Goal: Book appointment/travel/reservation

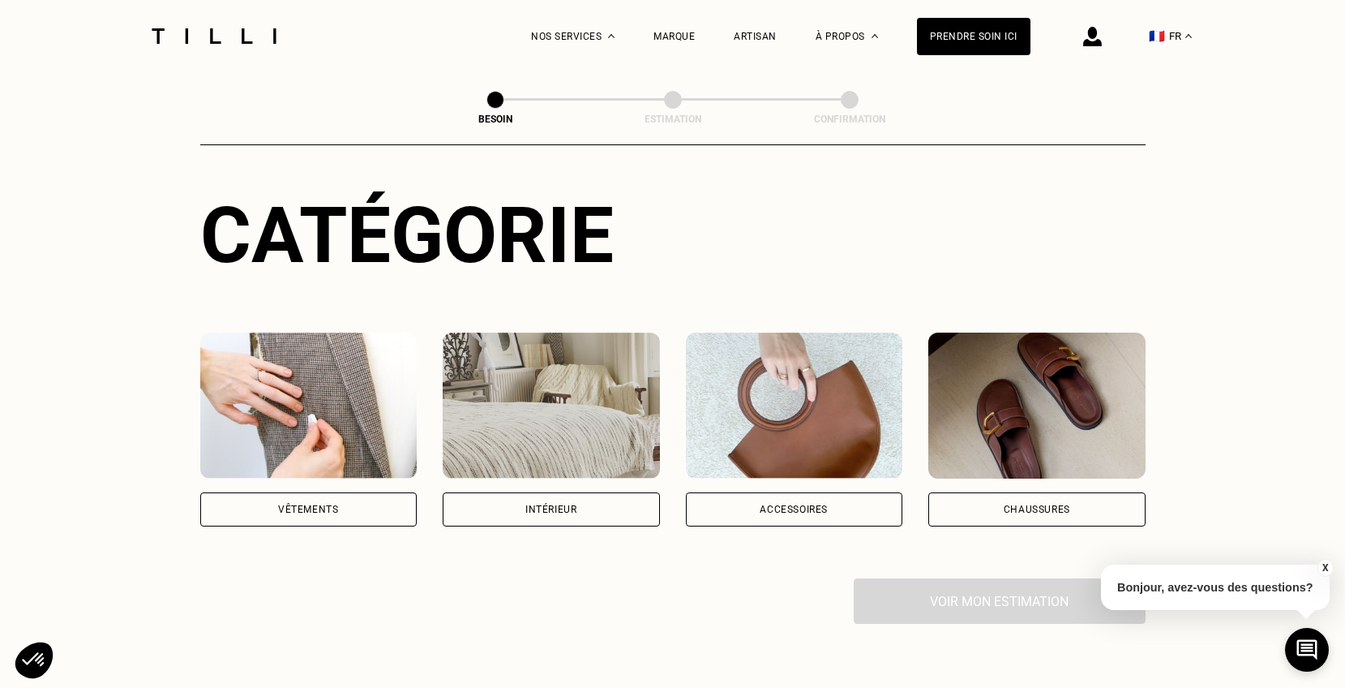
scroll to position [188, 0]
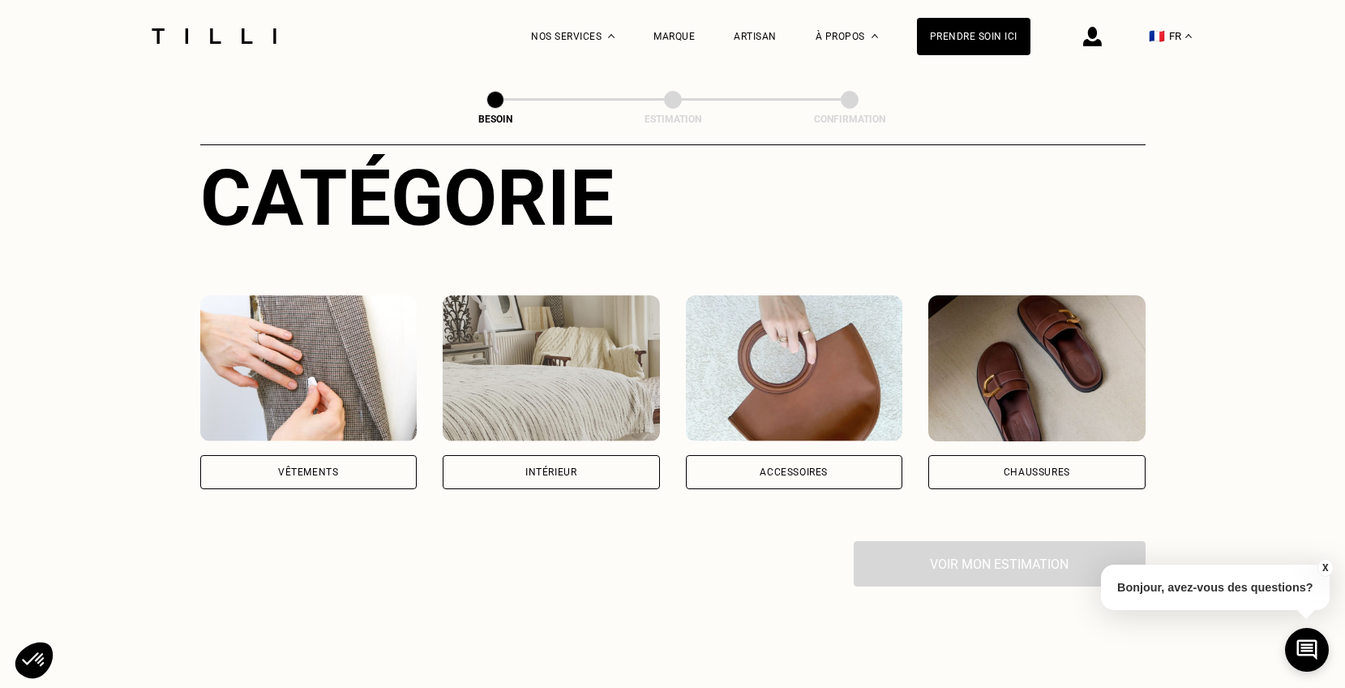
click at [830, 455] on div "Accessoires" at bounding box center [794, 472] width 217 height 34
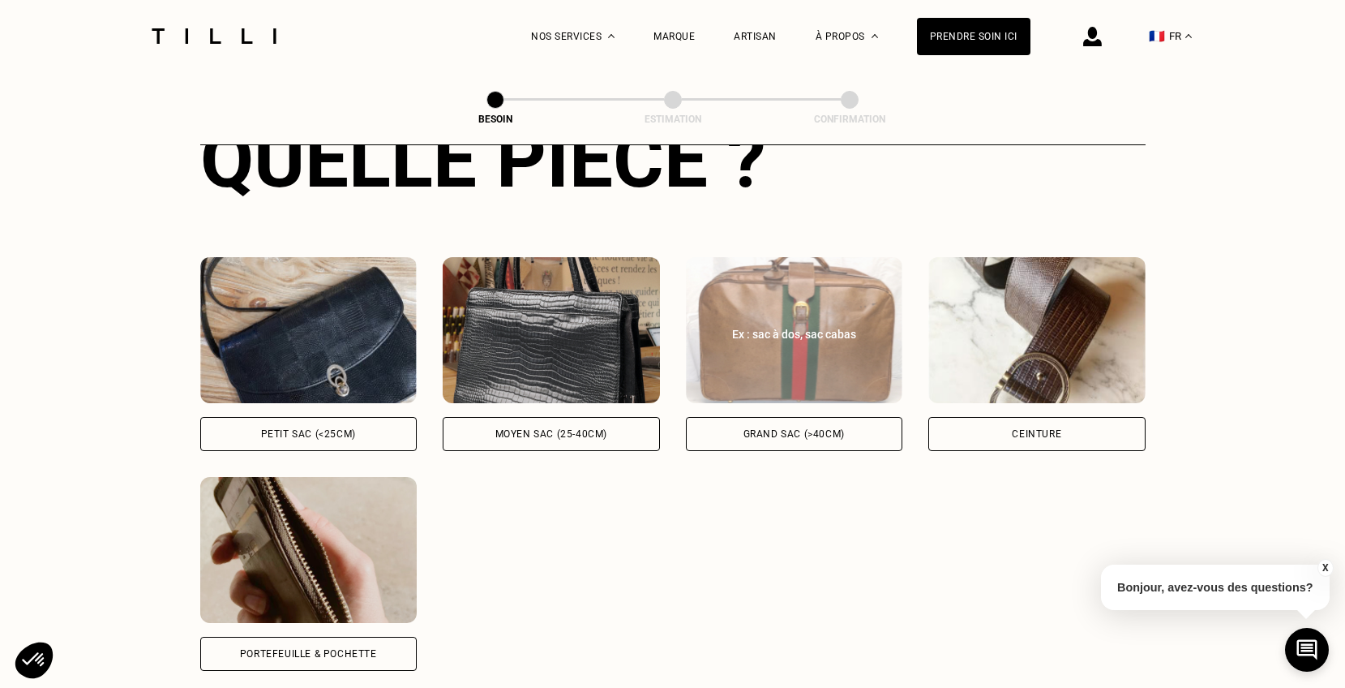
scroll to position [668, 0]
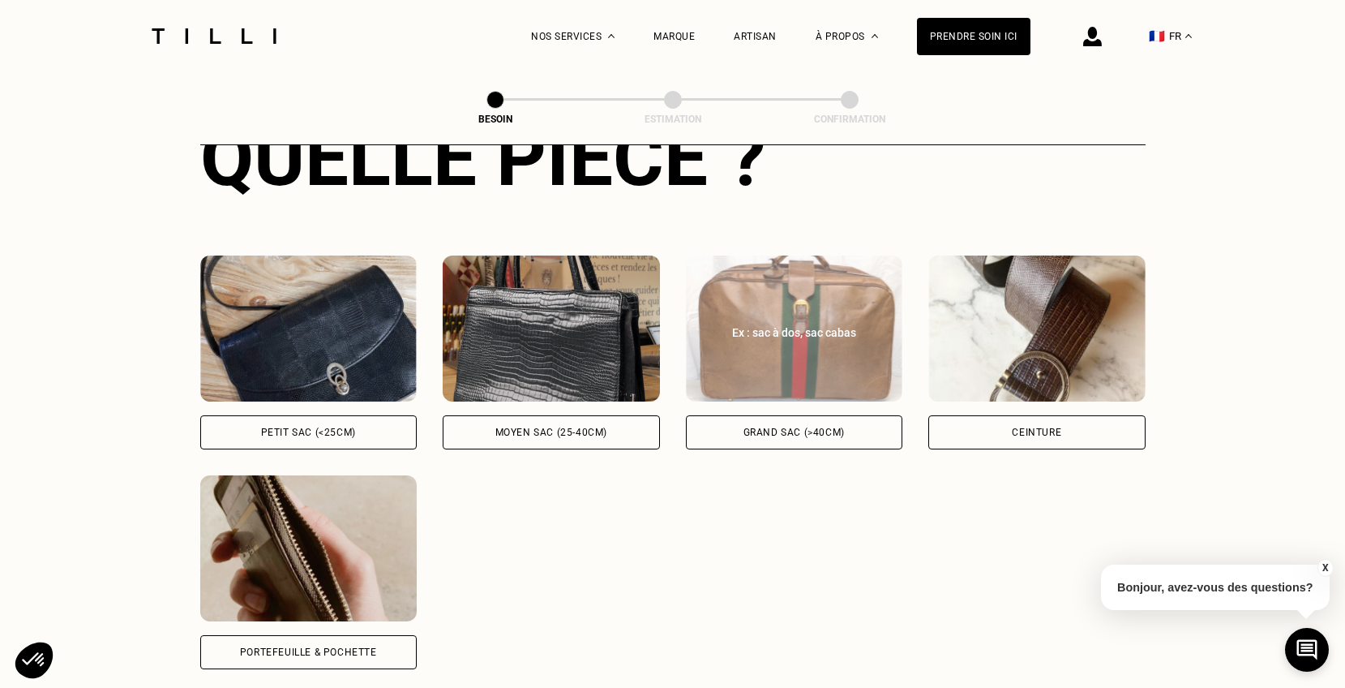
click at [773, 339] on img at bounding box center [794, 328] width 217 height 146
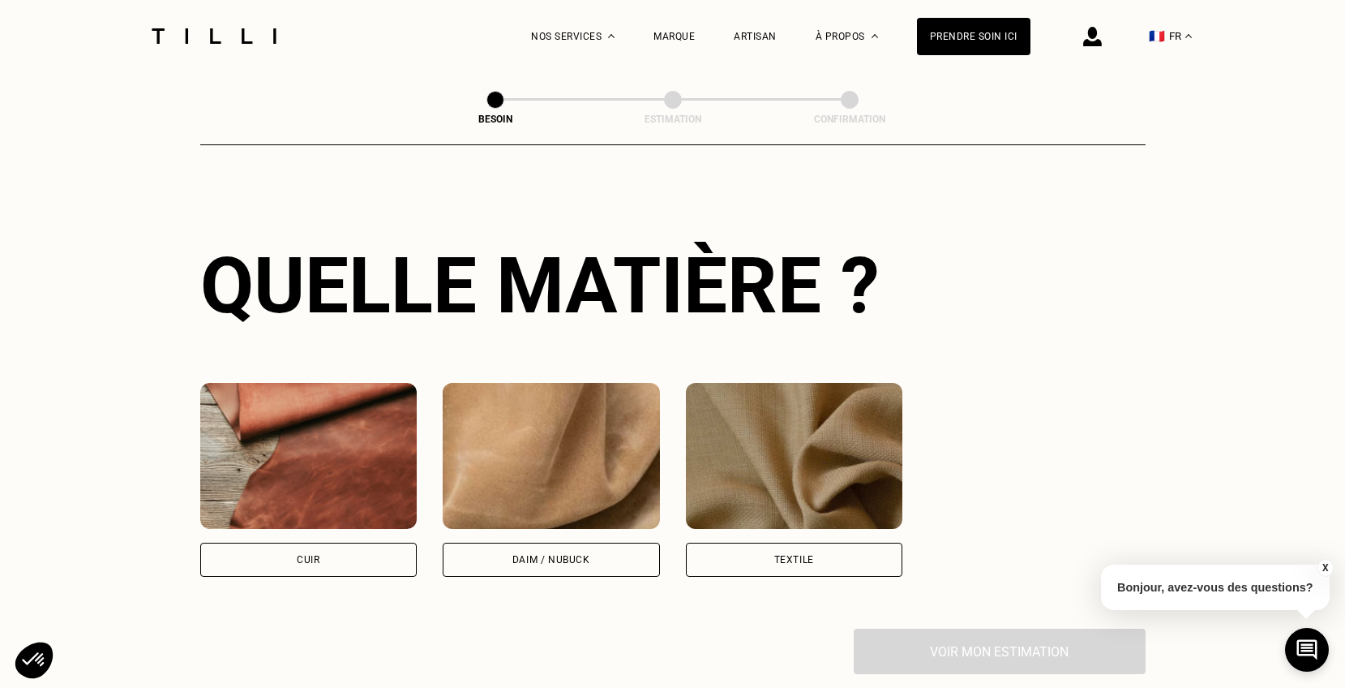
scroll to position [1203, 0]
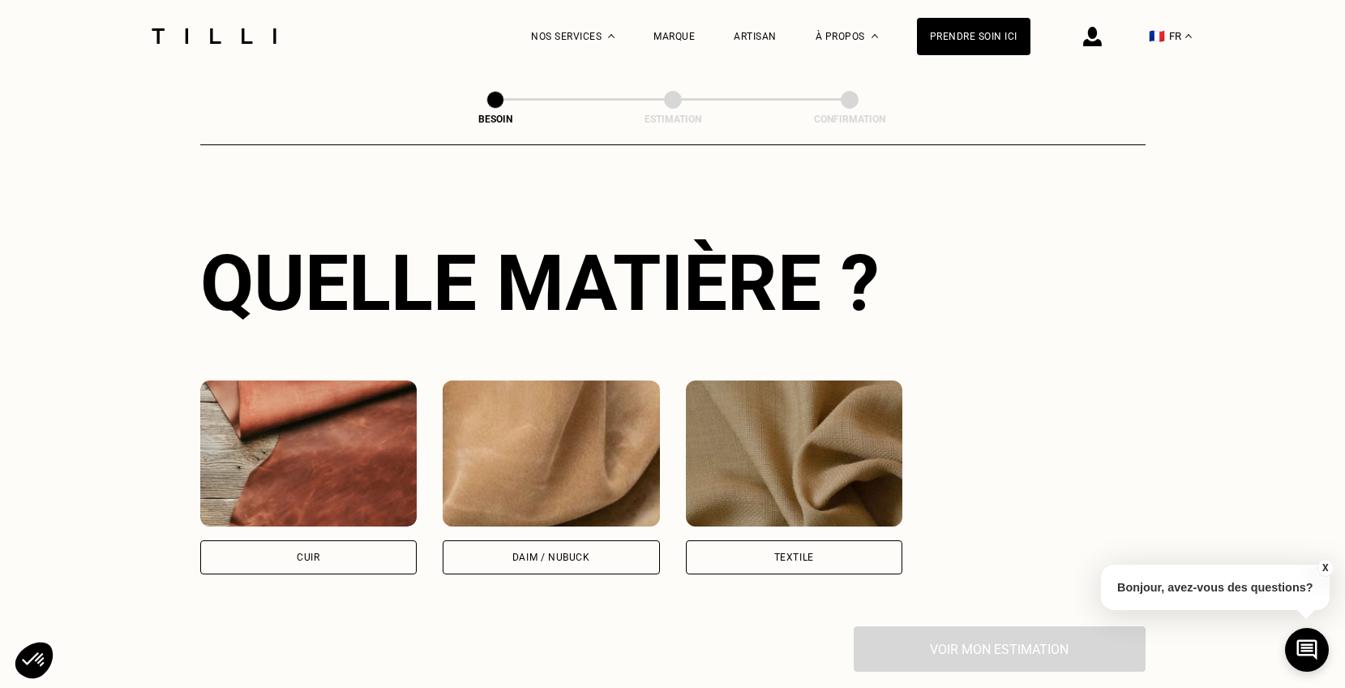
click at [759, 540] on div "Textile" at bounding box center [794, 557] width 217 height 34
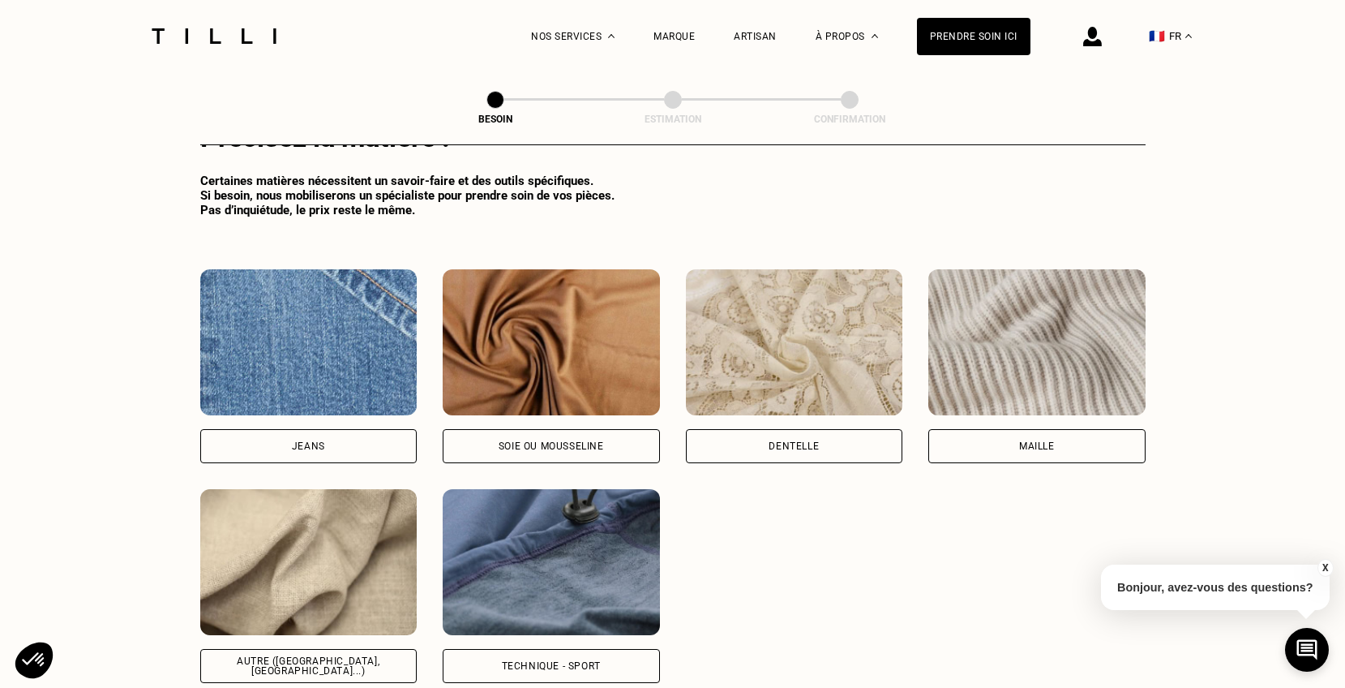
scroll to position [1812, 0]
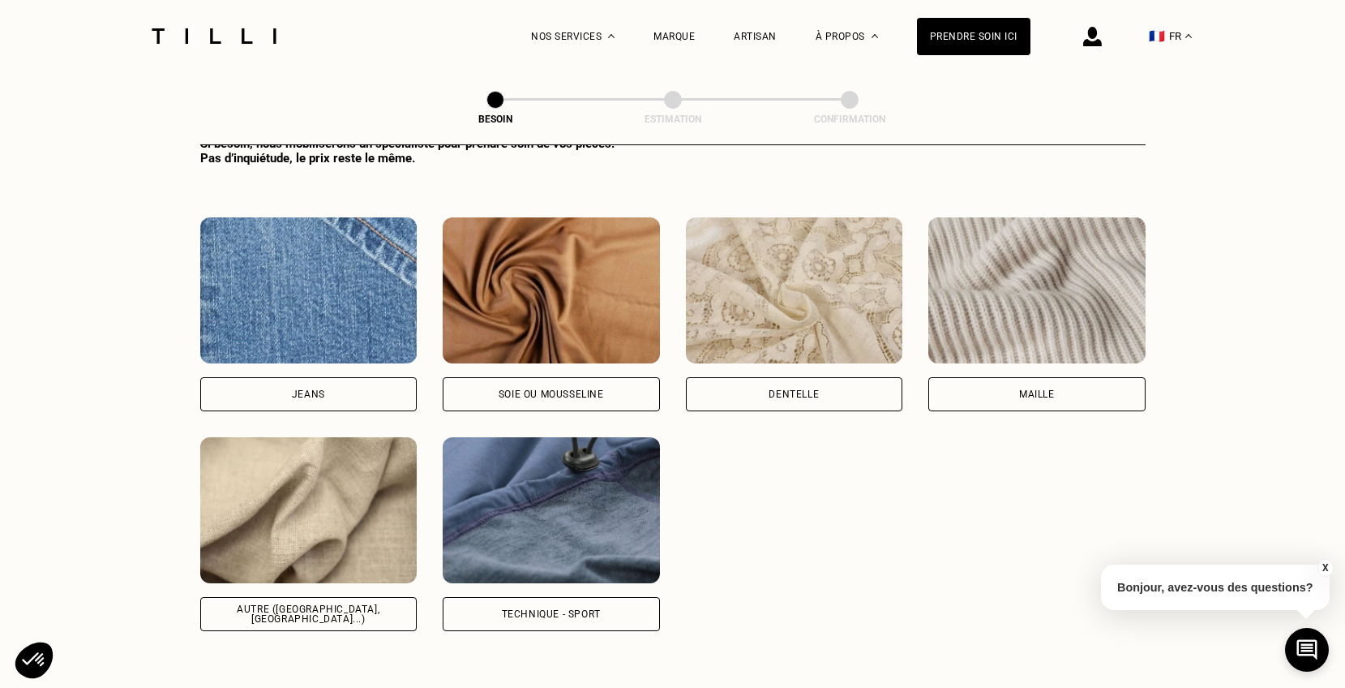
click at [588, 487] on img at bounding box center [551, 510] width 217 height 146
select select "FR"
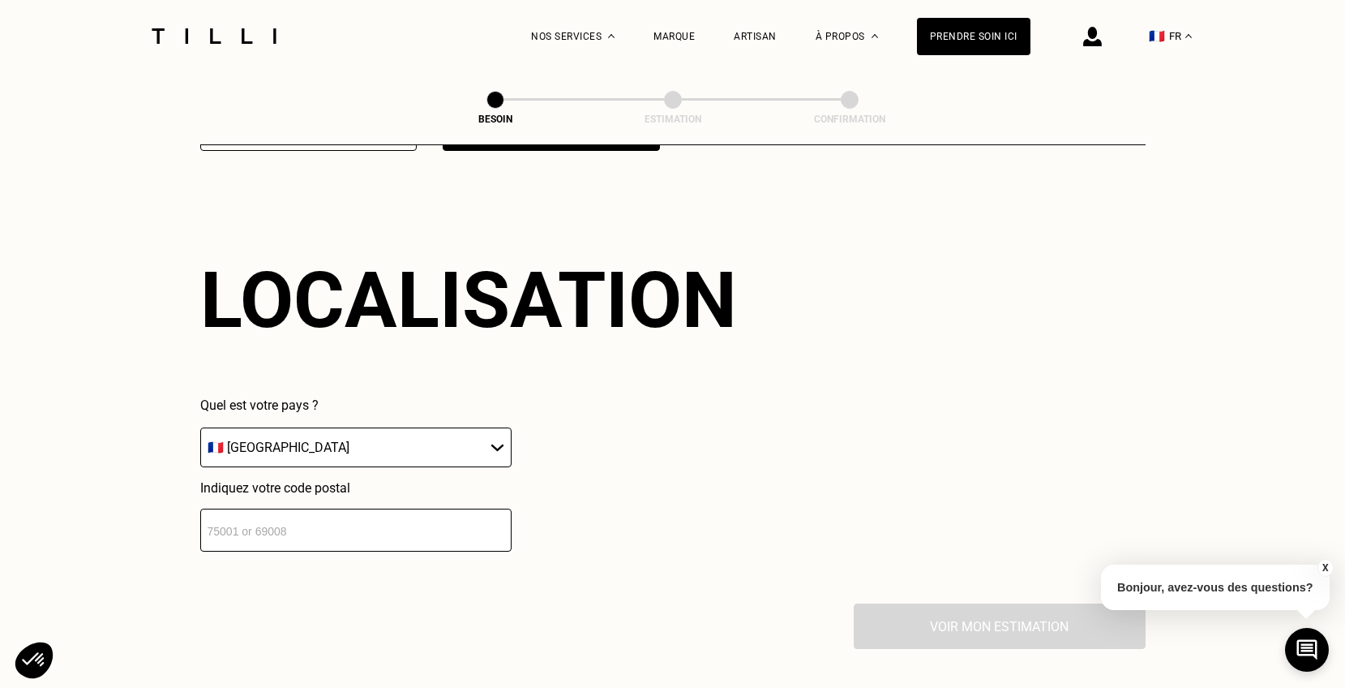
scroll to position [2293, 0]
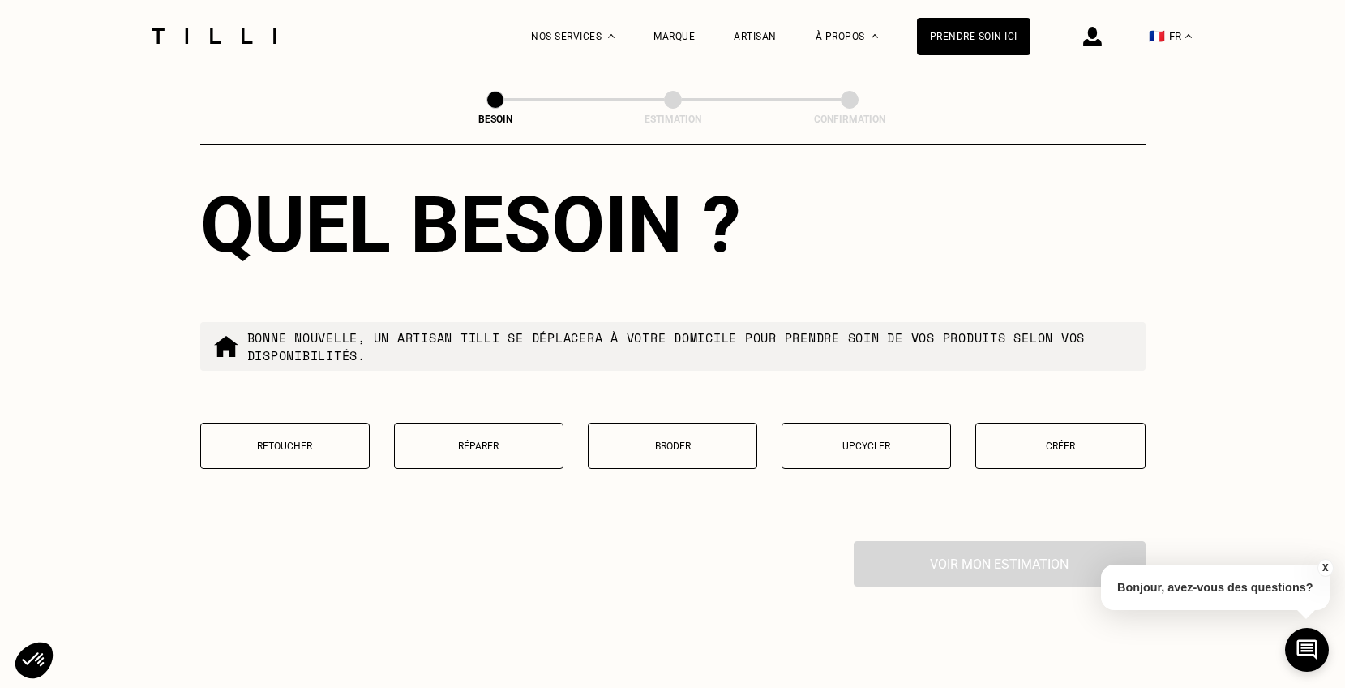
scroll to position [2799, 0]
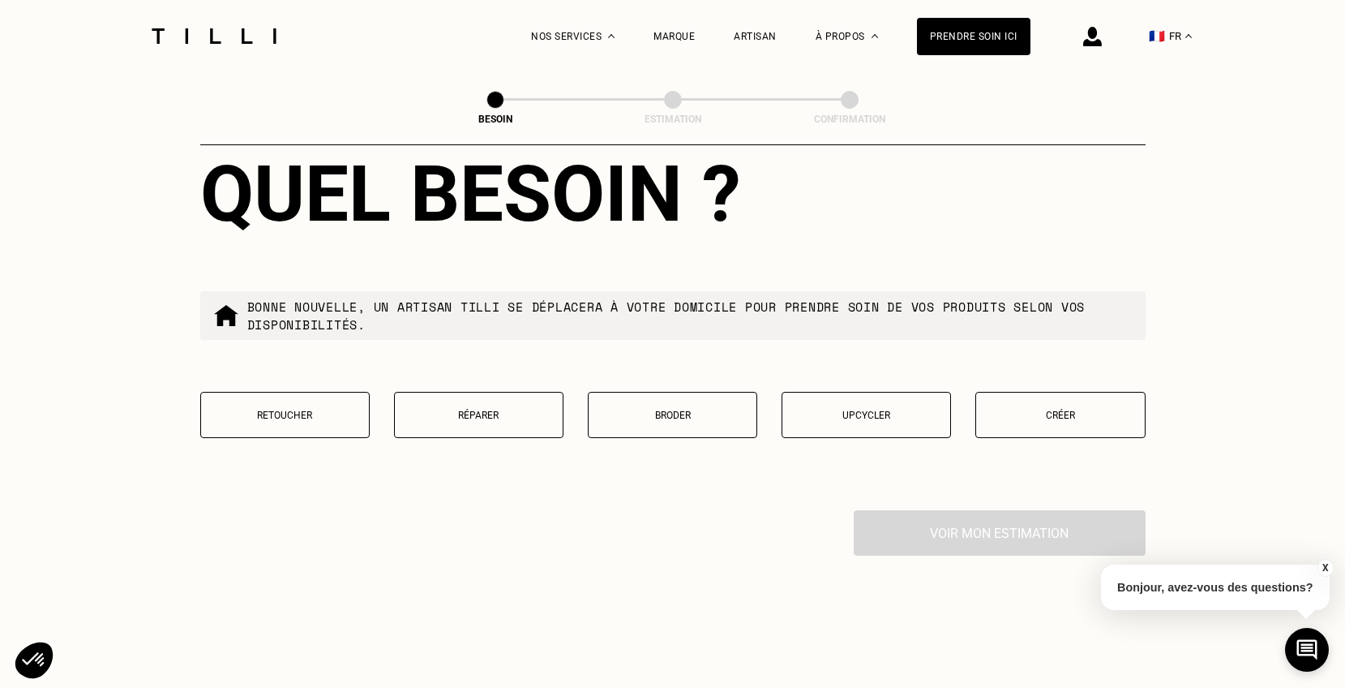
type input "75009"
click at [482, 407] on button "Réparer" at bounding box center [478, 415] width 169 height 46
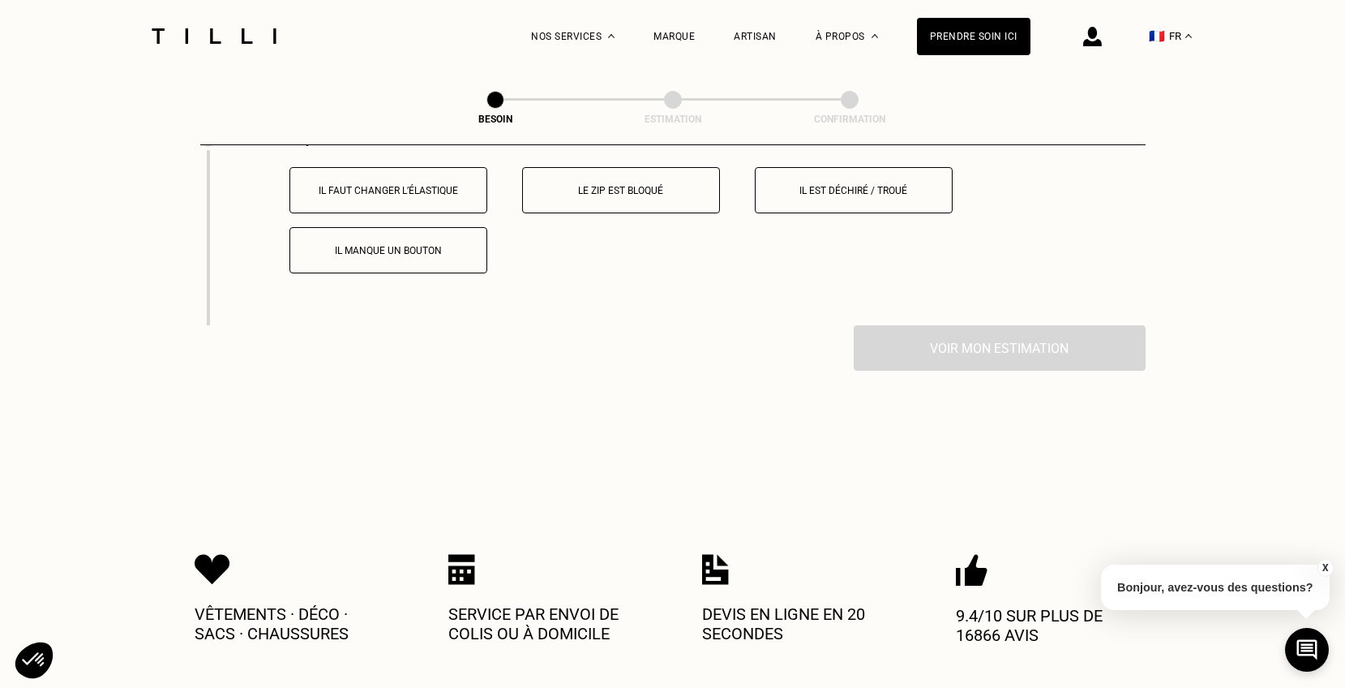
scroll to position [3110, 0]
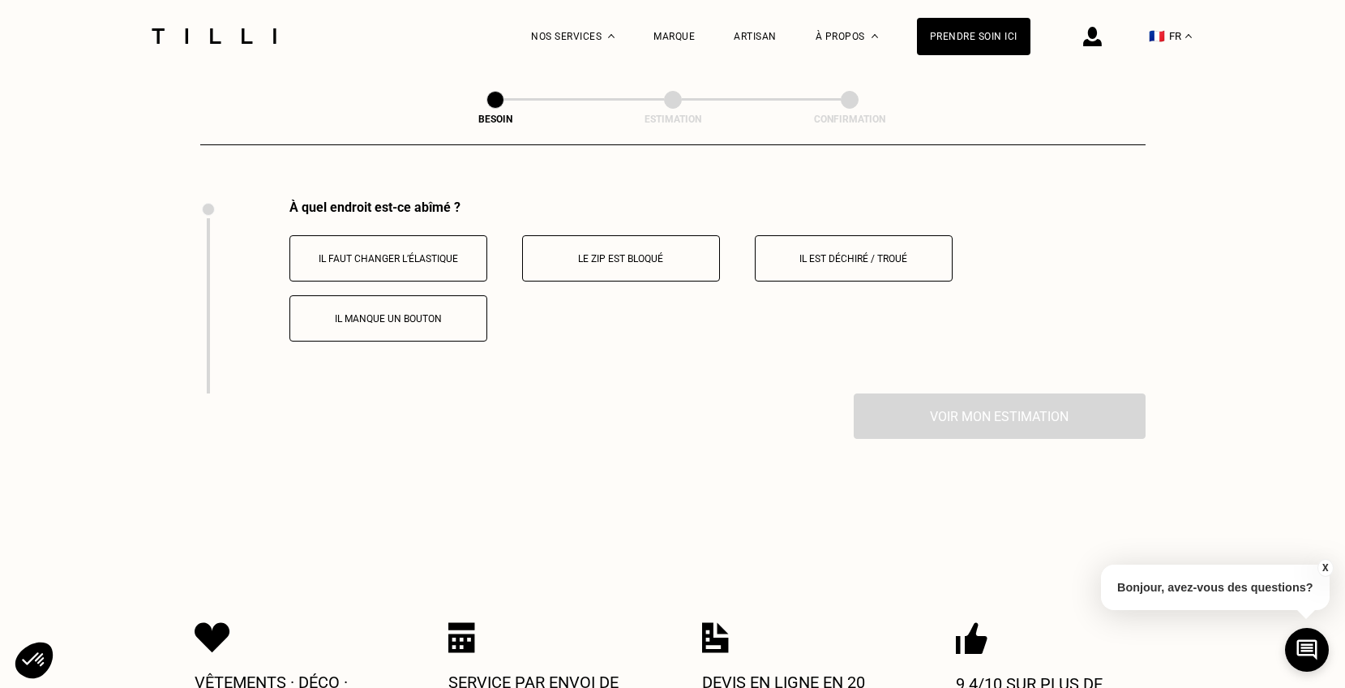
drag, startPoint x: 917, startPoint y: 246, endPoint x: 762, endPoint y: 281, distance: 158.9
click at [762, 281] on div "Il faut changer l’élastique Le zip est bloqué Il est déchiré / troué Il manque …" at bounding box center [717, 288] width 856 height 106
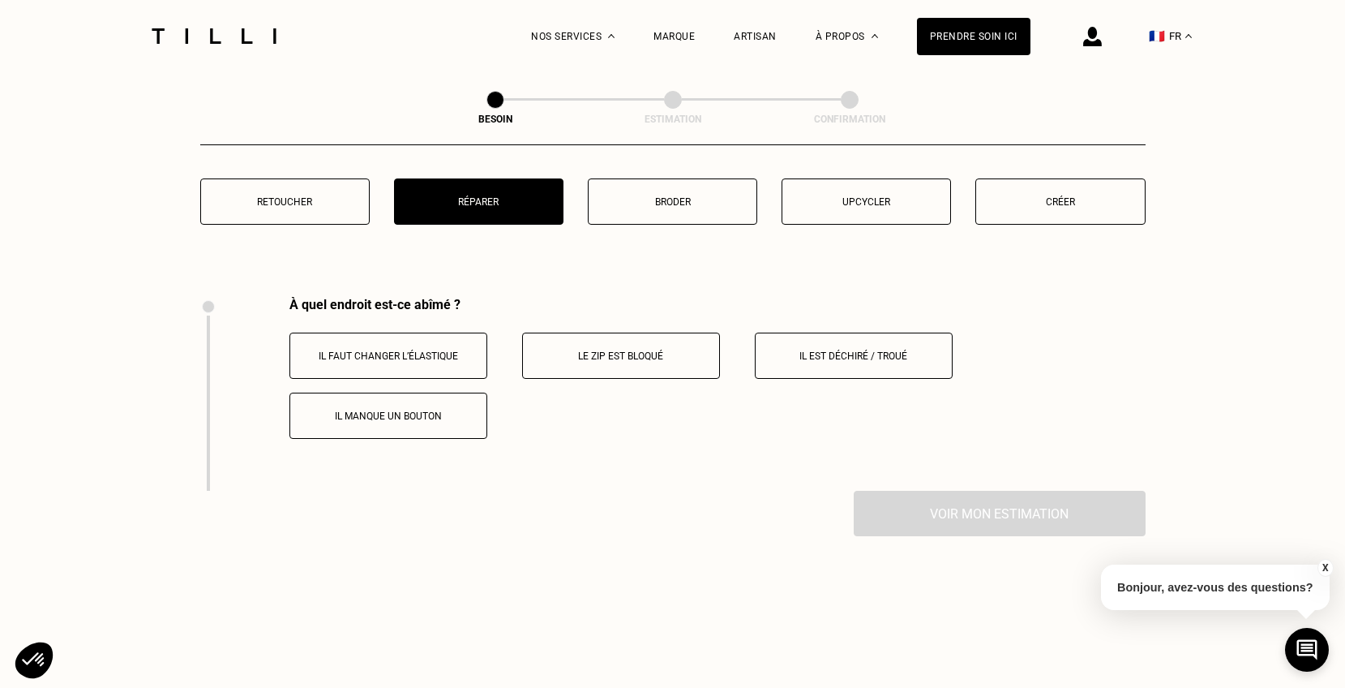
scroll to position [3004, 0]
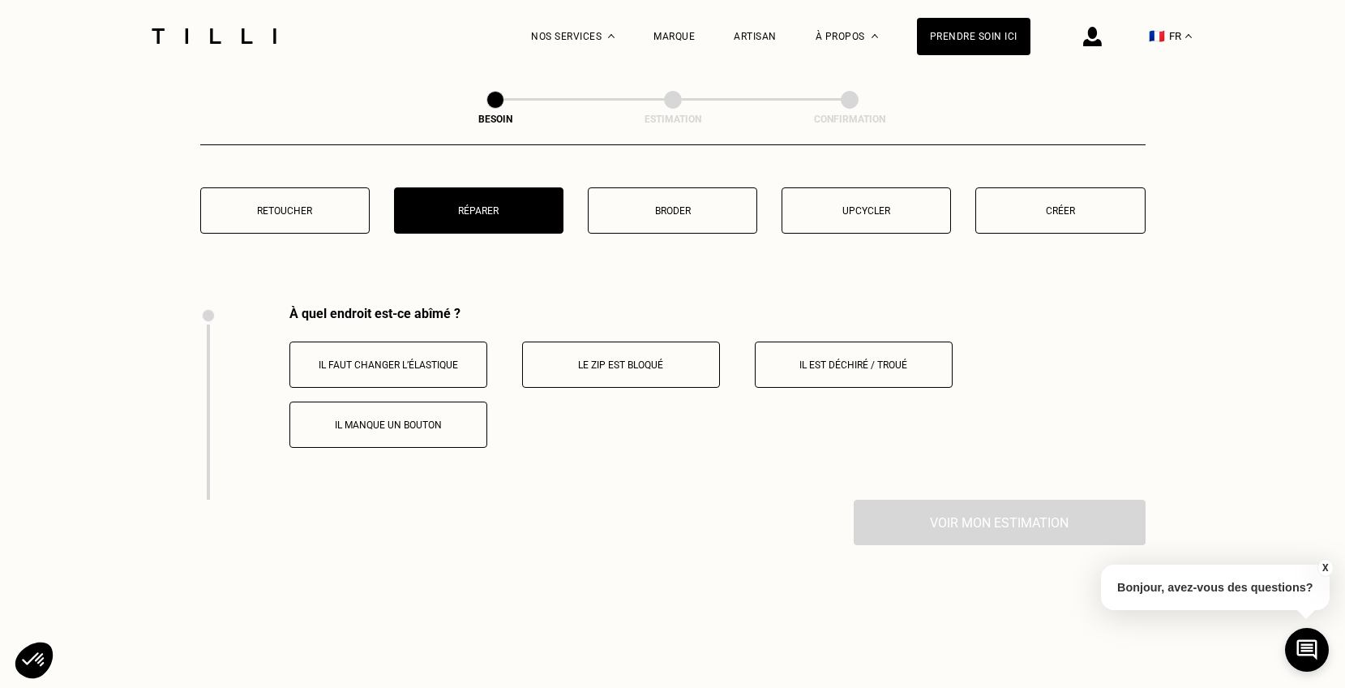
click at [335, 205] on p "Retoucher" at bounding box center [285, 210] width 152 height 11
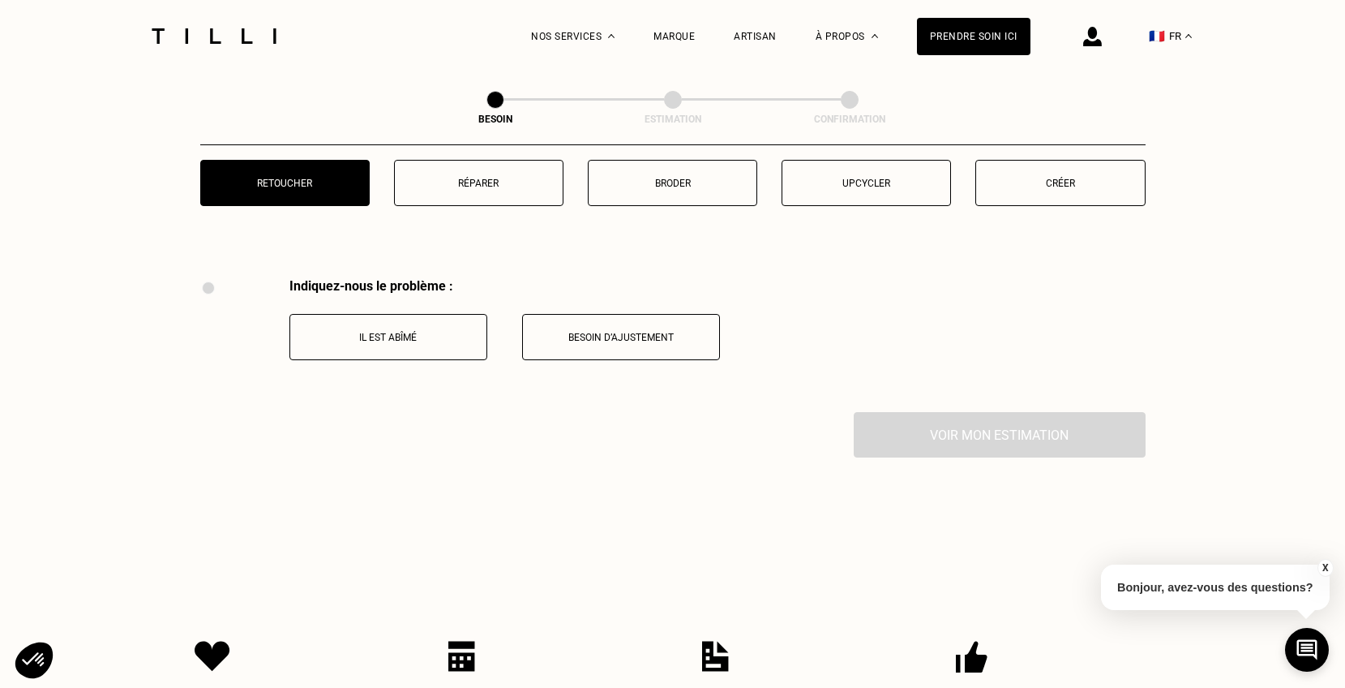
scroll to position [3033, 0]
click at [401, 328] on button "Il est abîmé" at bounding box center [388, 335] width 198 height 46
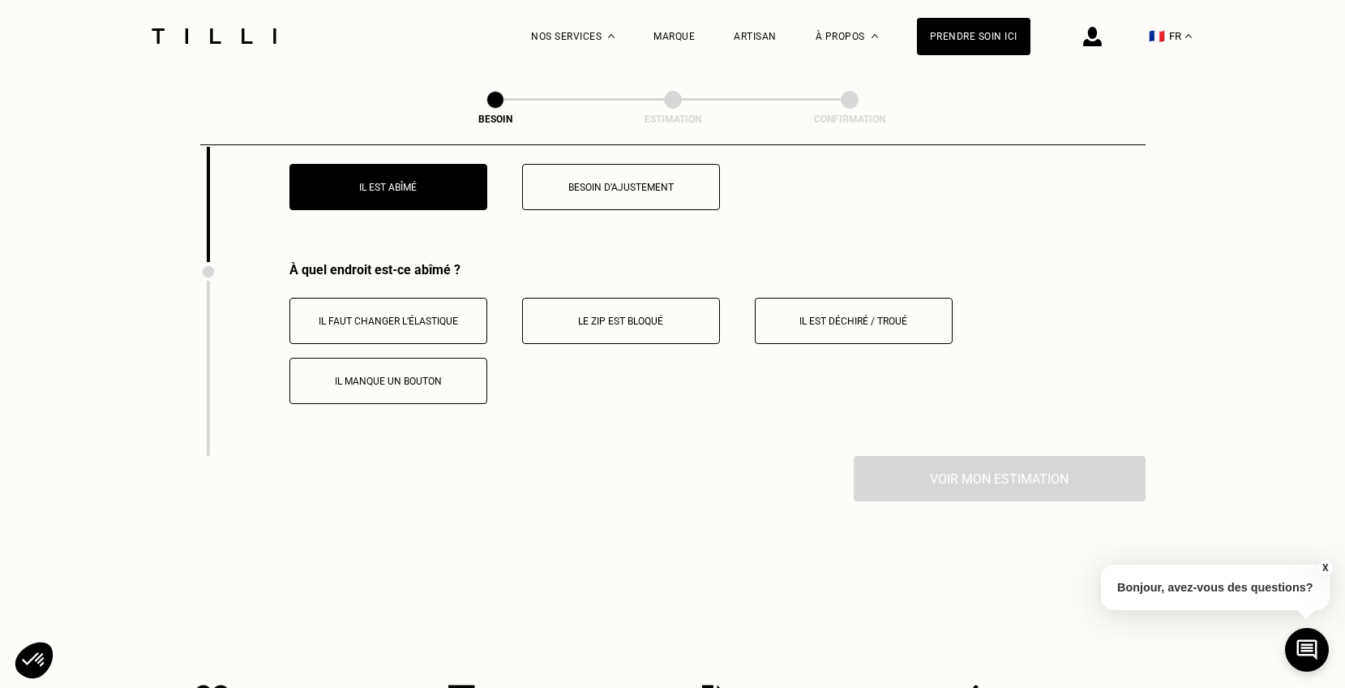
scroll to position [3182, 0]
click at [826, 315] on p "Il est déchiré / troué" at bounding box center [854, 320] width 180 height 11
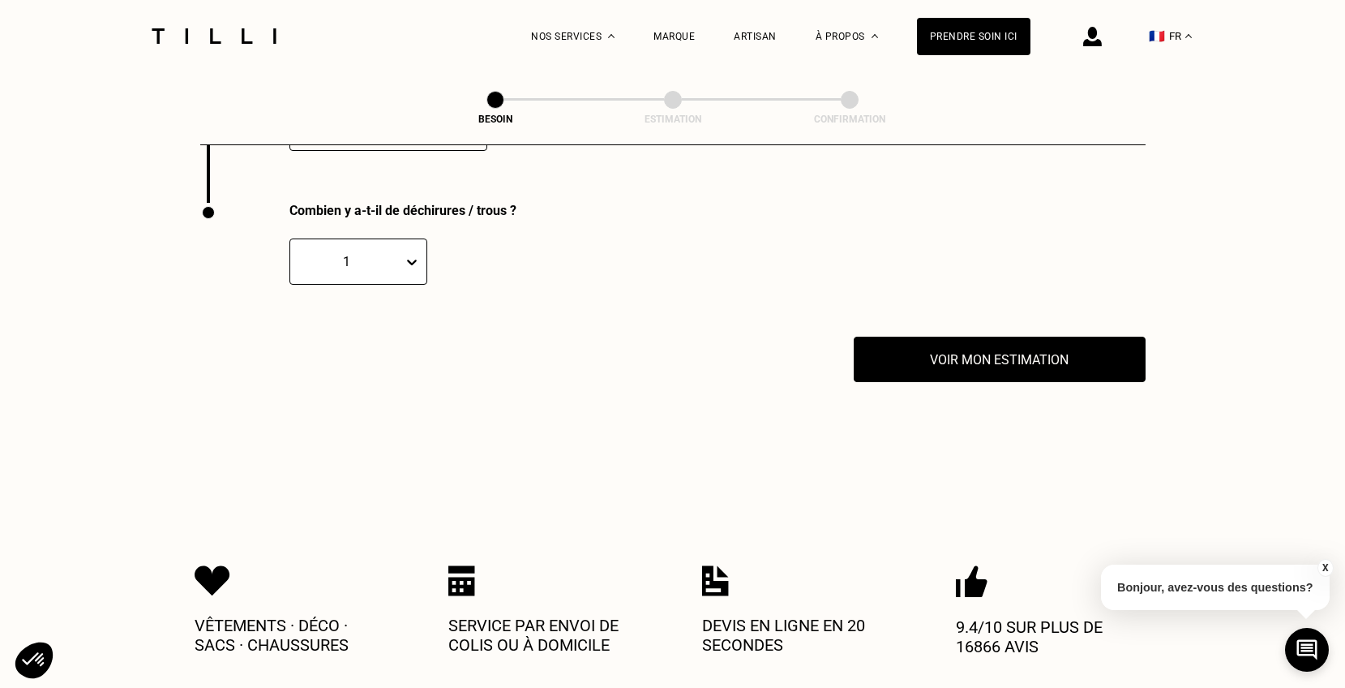
scroll to position [3437, 0]
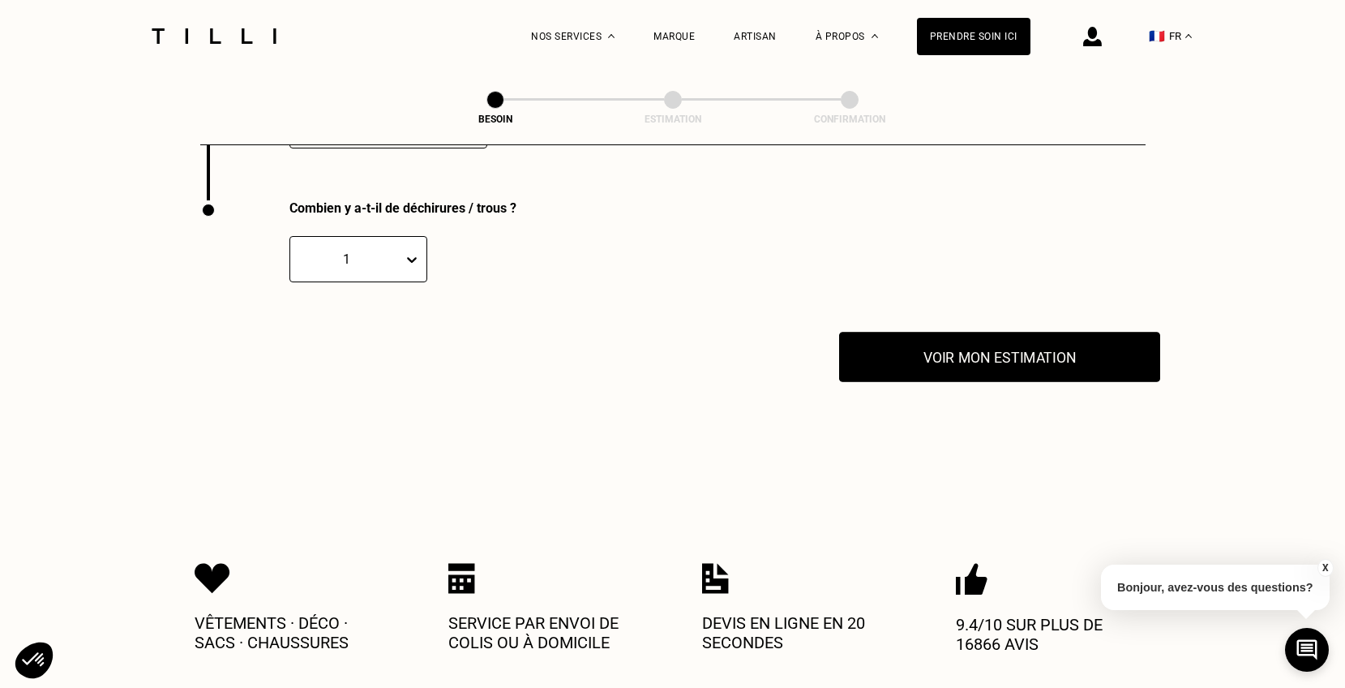
click at [910, 333] on button "Voir mon estimation" at bounding box center [999, 357] width 321 height 50
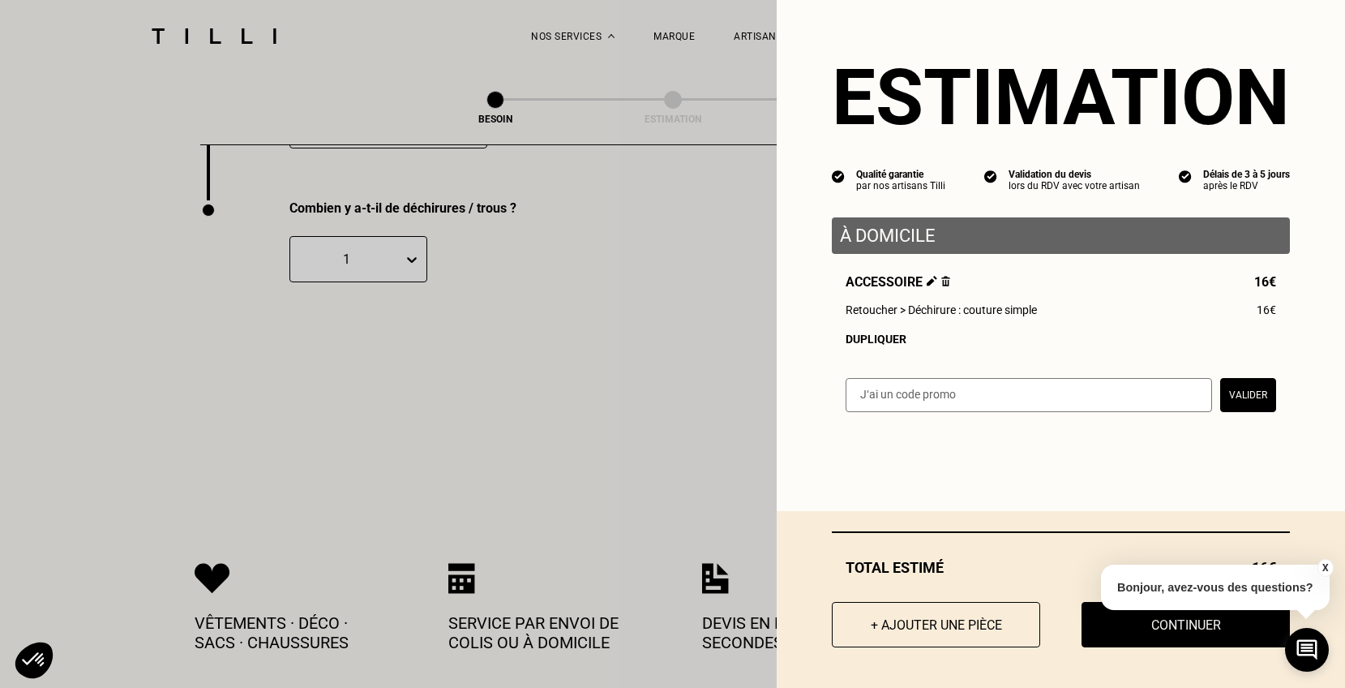
scroll to position [3464, 0]
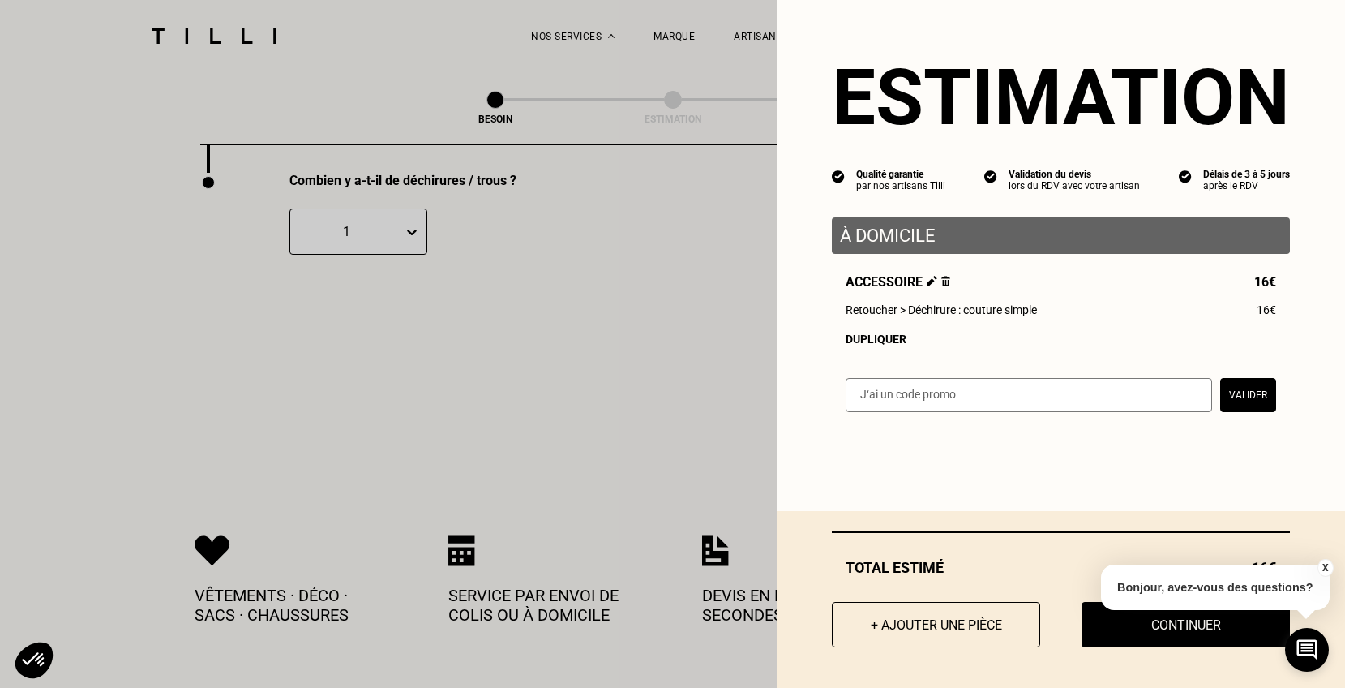
click at [1323, 568] on button "X" at bounding box center [1325, 568] width 16 height 18
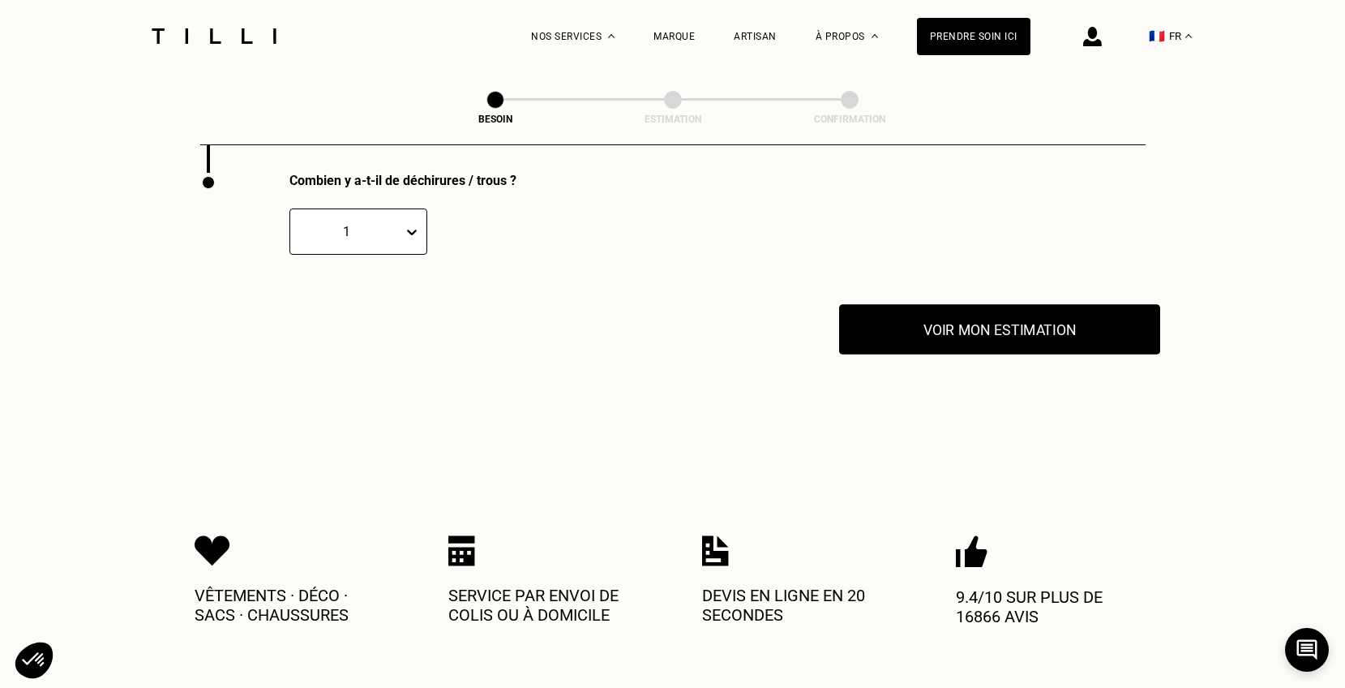
click at [1104, 326] on button "Voir mon estimation" at bounding box center [999, 329] width 321 height 50
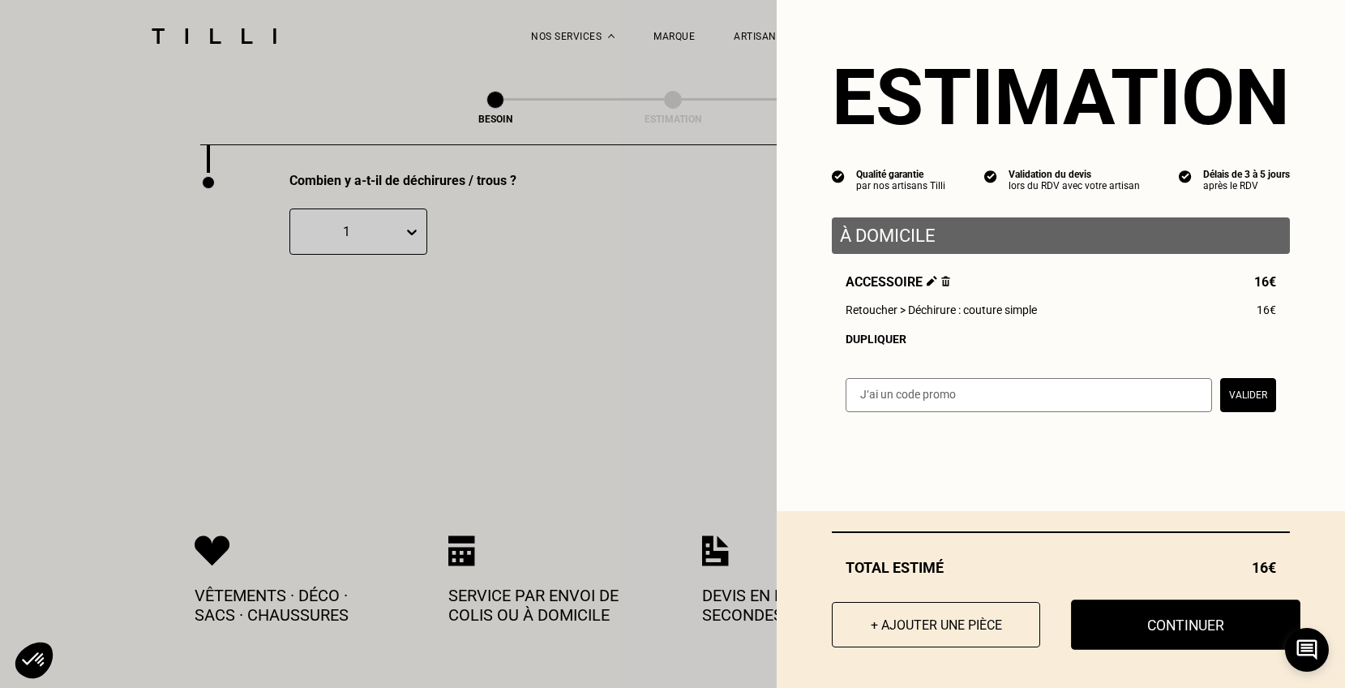
click at [1166, 630] on button "Continuer" at bounding box center [1185, 624] width 229 height 50
select select "FR"
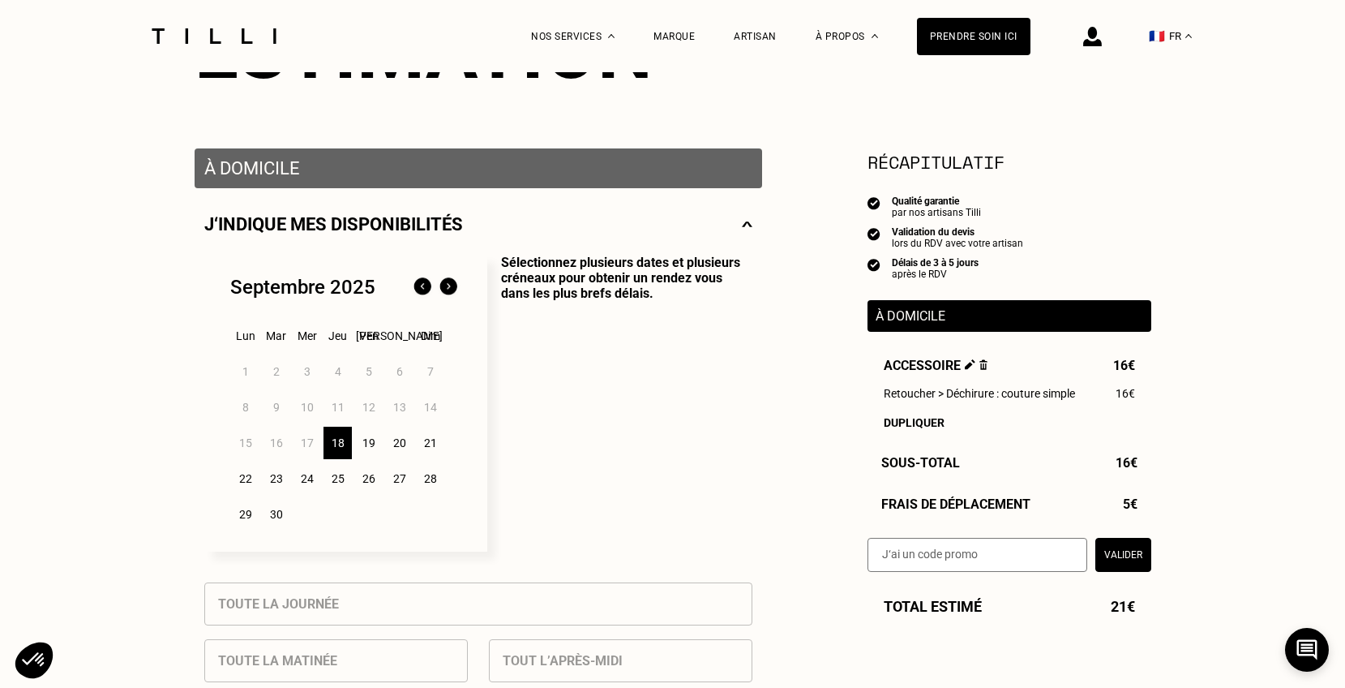
scroll to position [391, 0]
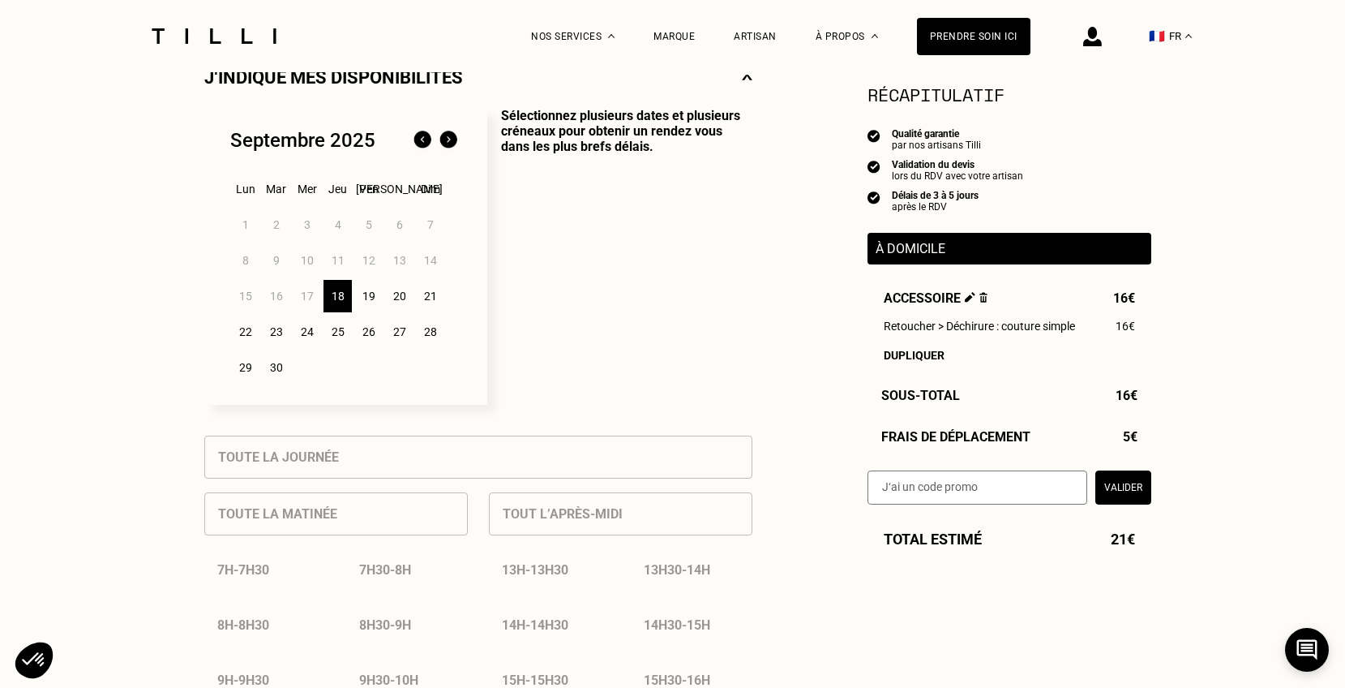
click at [367, 297] on div "19" at bounding box center [368, 296] width 28 height 32
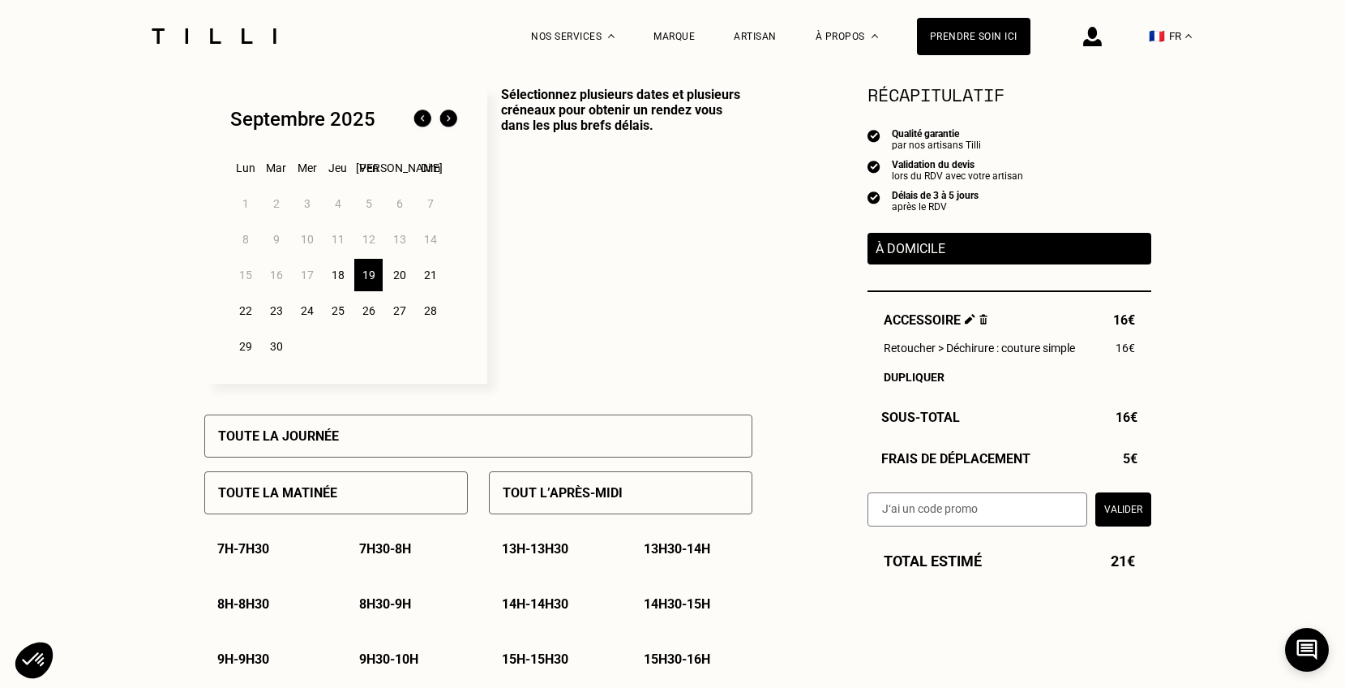
scroll to position [420, 0]
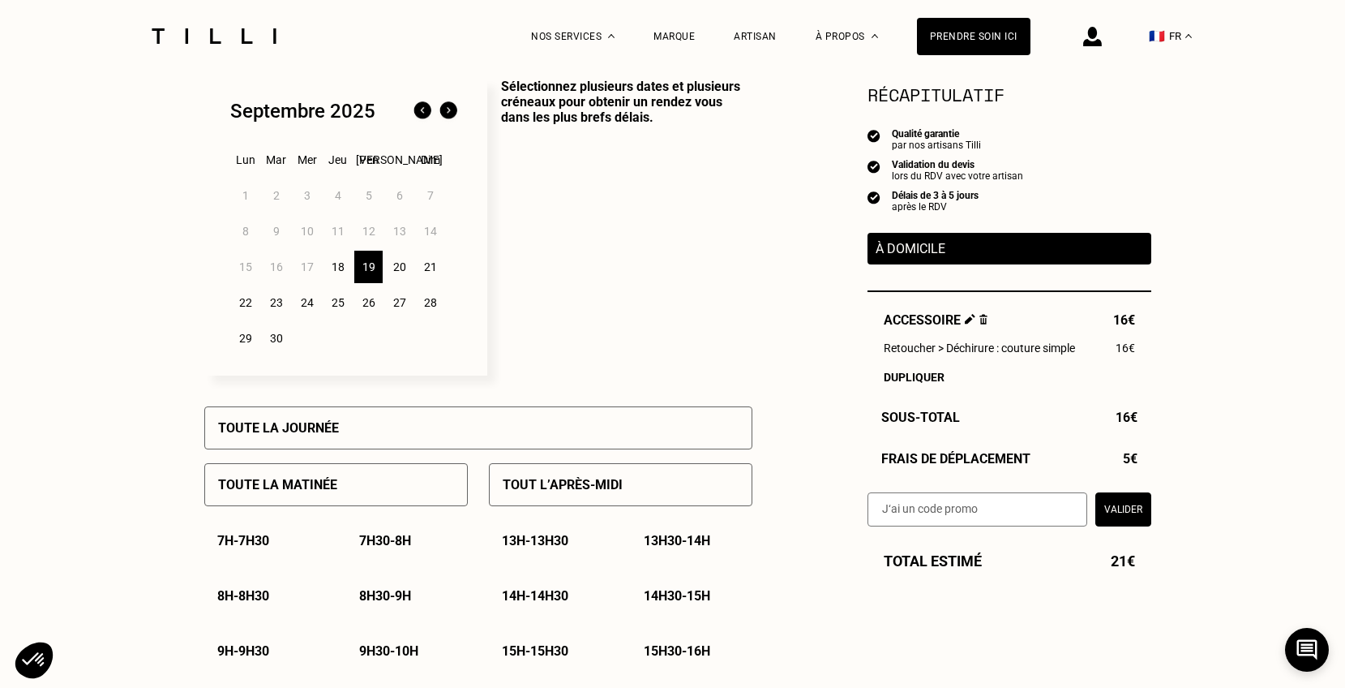
click at [577, 496] on div "Tout l’après-midi" at bounding box center [621, 484] width 264 height 43
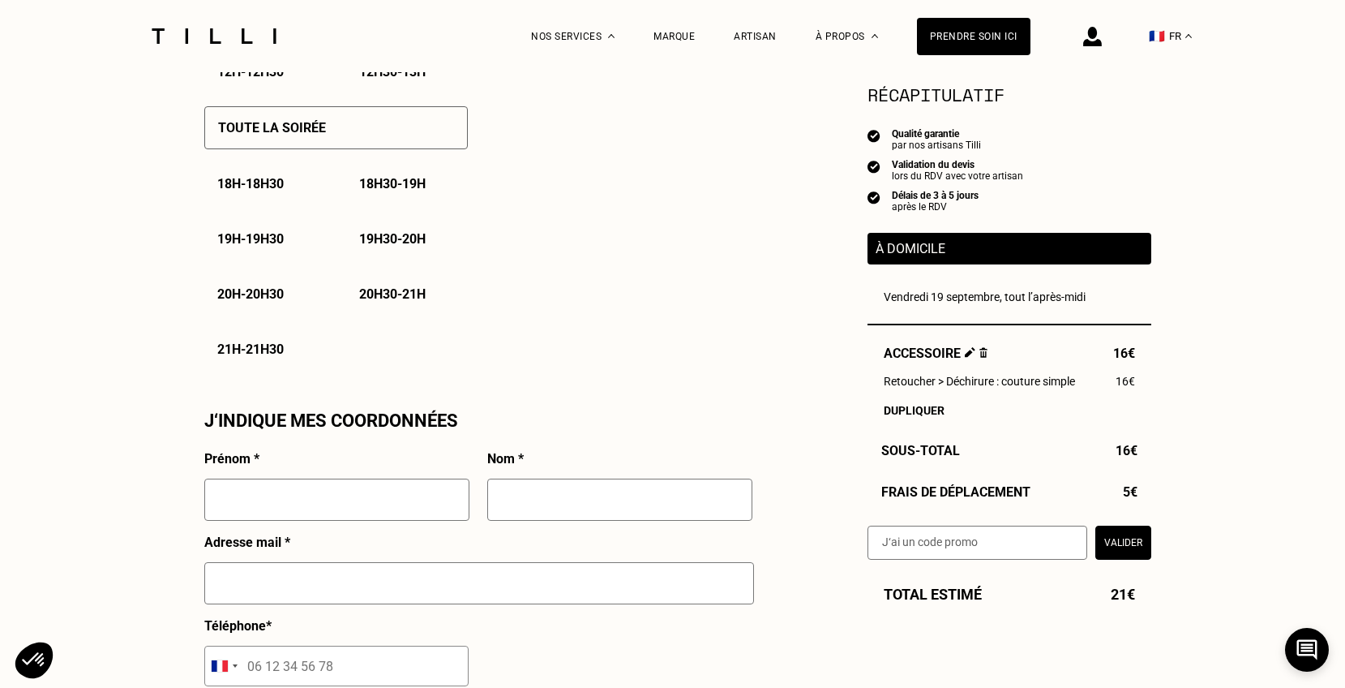
scroll to position [1295, 0]
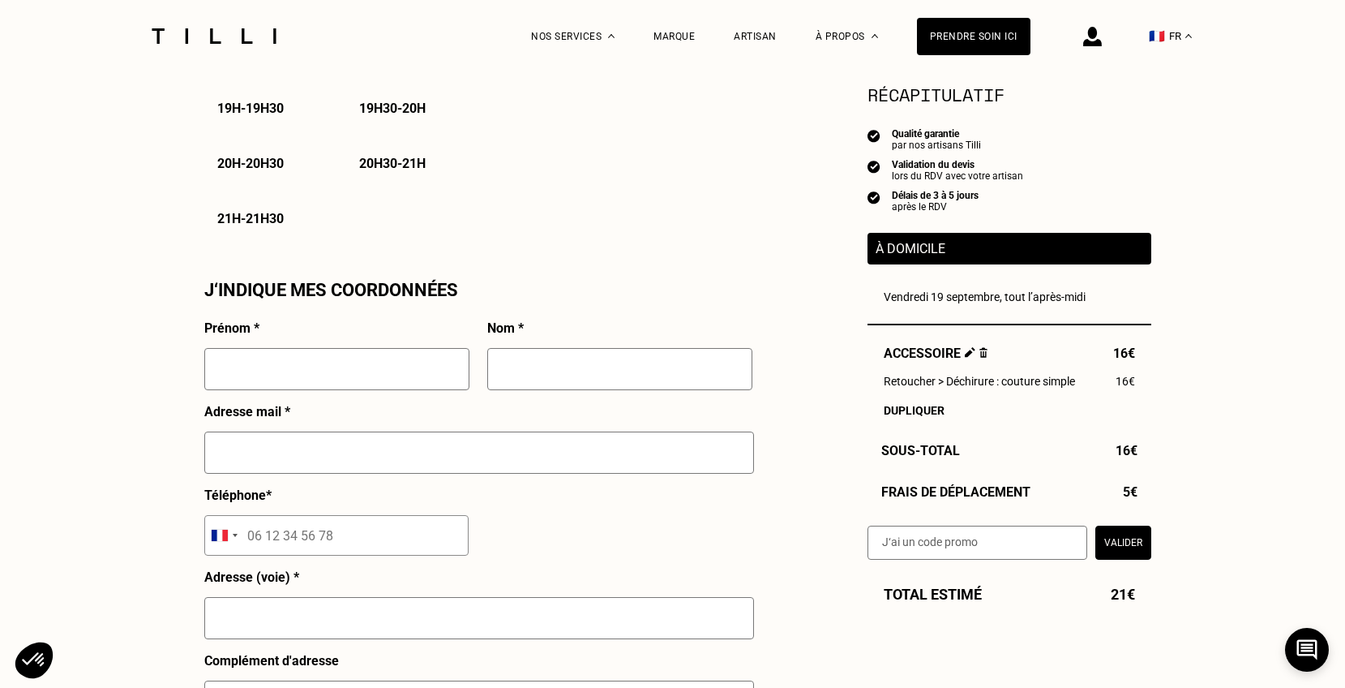
click at [393, 369] on input "text" at bounding box center [336, 369] width 265 height 42
type input "Mostecak"
click at [639, 367] on input "text" at bounding box center [619, 369] width 265 height 42
type input "[PERSON_NAME]"
click at [452, 457] on input "text" at bounding box center [479, 452] width 550 height 42
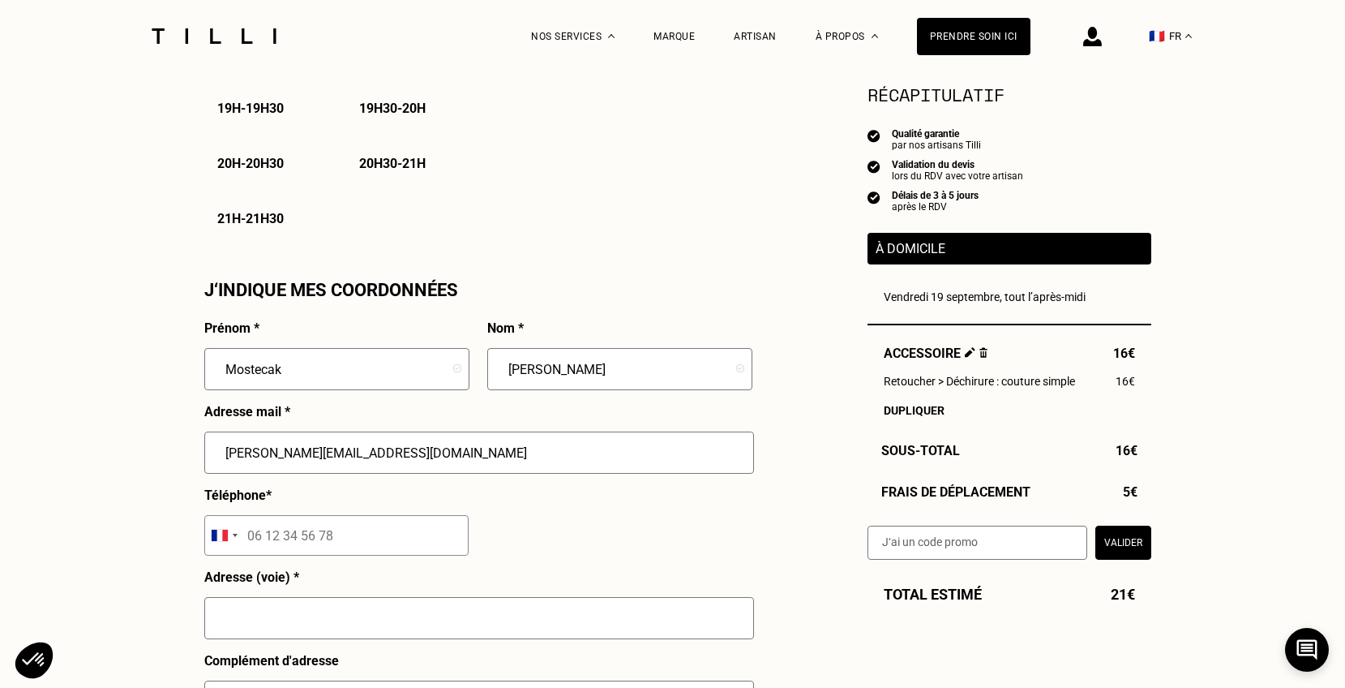
type input "[PERSON_NAME][EMAIL_ADDRESS][DOMAIN_NAME]"
click at [384, 532] on input "tel" at bounding box center [336, 535] width 264 height 41
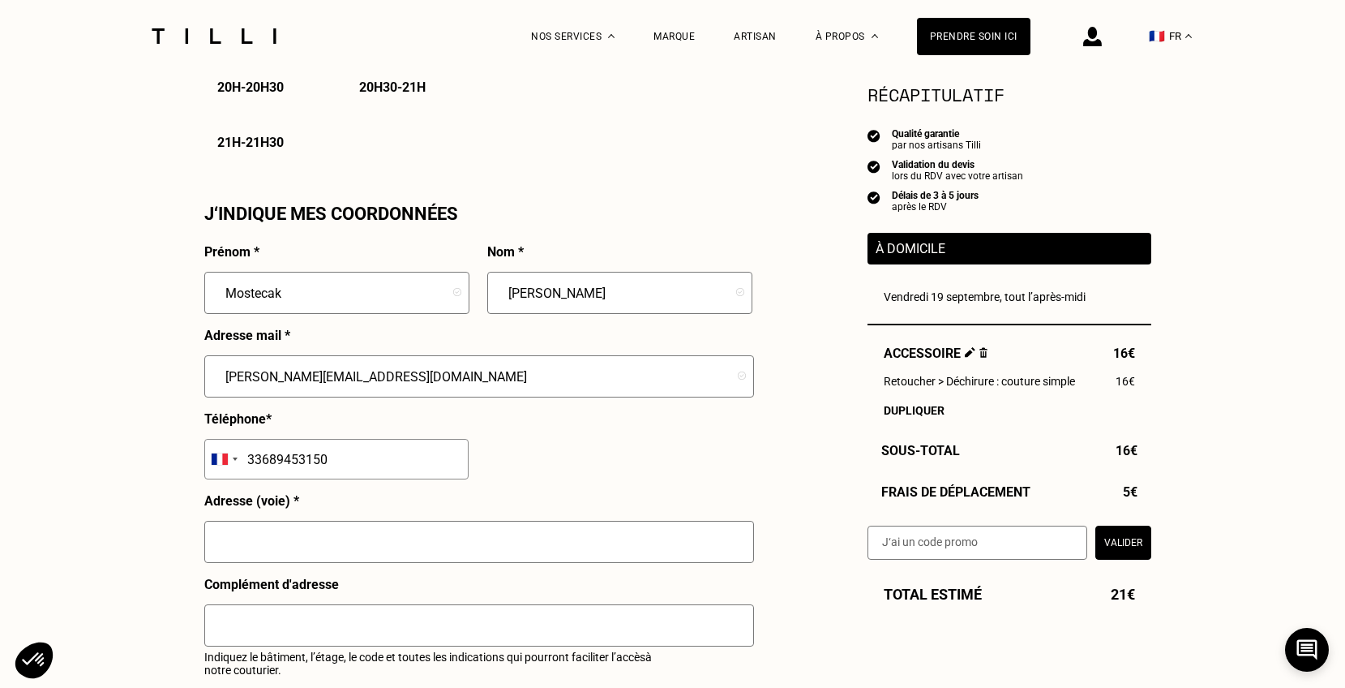
scroll to position [1390, 0]
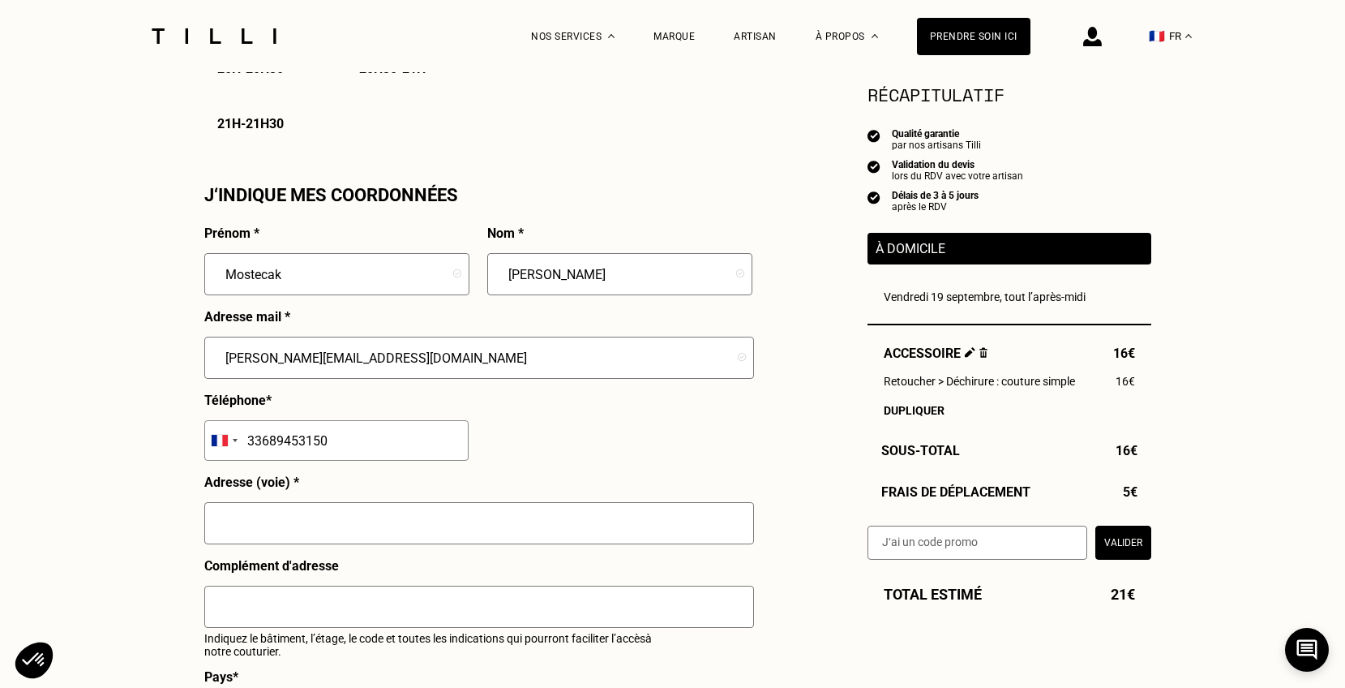
type input "33689453150"
click at [382, 528] on input "text" at bounding box center [479, 523] width 550 height 42
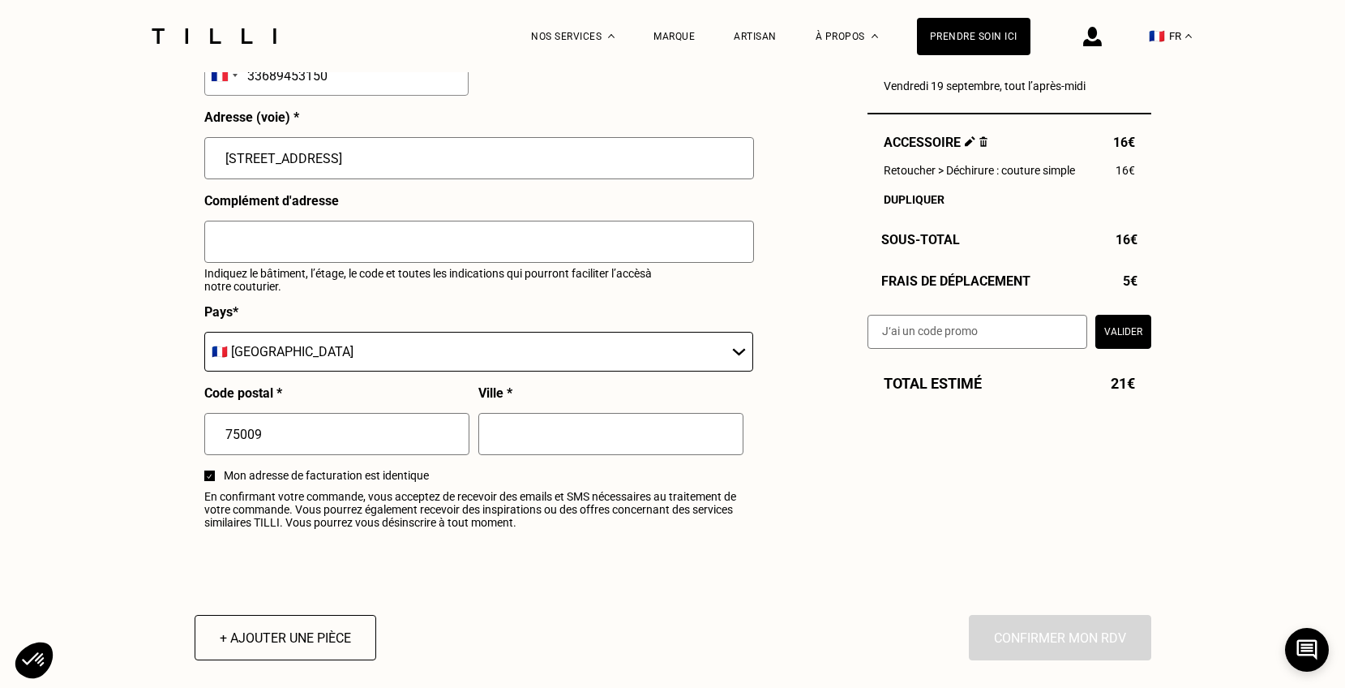
scroll to position [1787, 0]
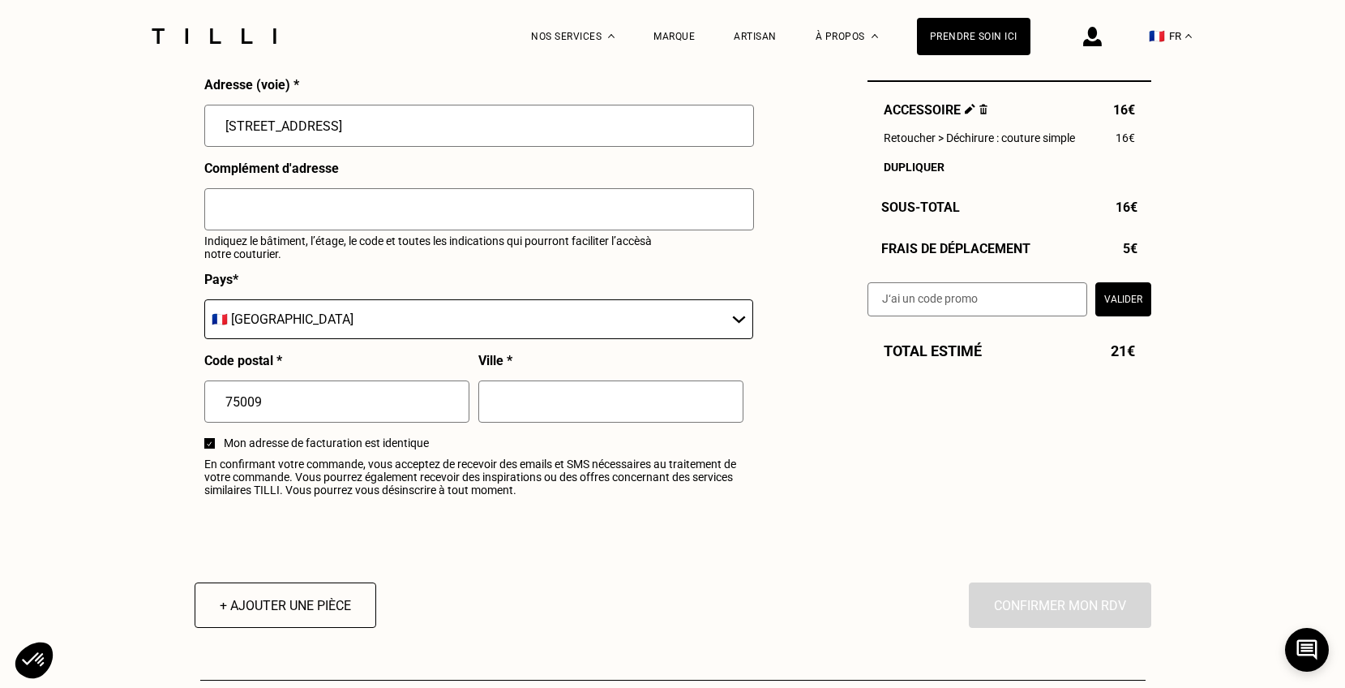
type input "[STREET_ADDRESS]"
click at [523, 400] on input "text" at bounding box center [610, 401] width 265 height 42
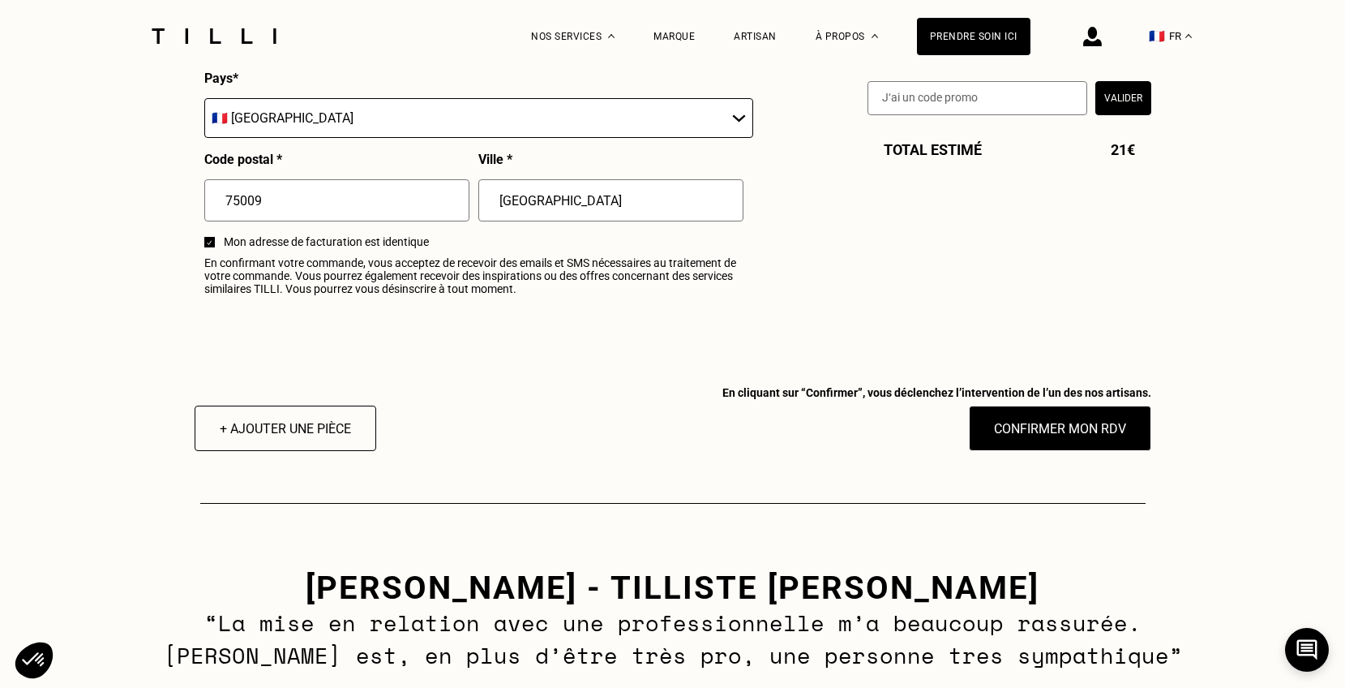
scroll to position [1948, 0]
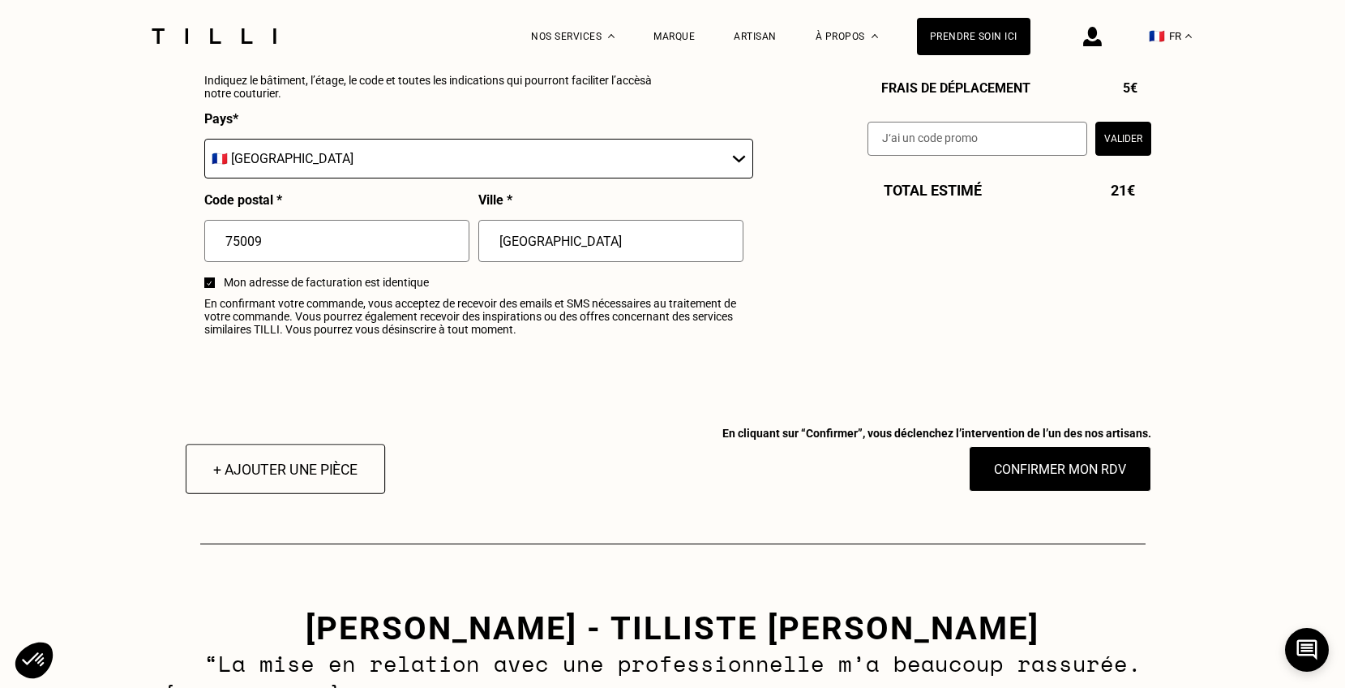
type input "[GEOGRAPHIC_DATA]"
click at [347, 470] on button "+ Ajouter une pièce" at bounding box center [284, 469] width 199 height 50
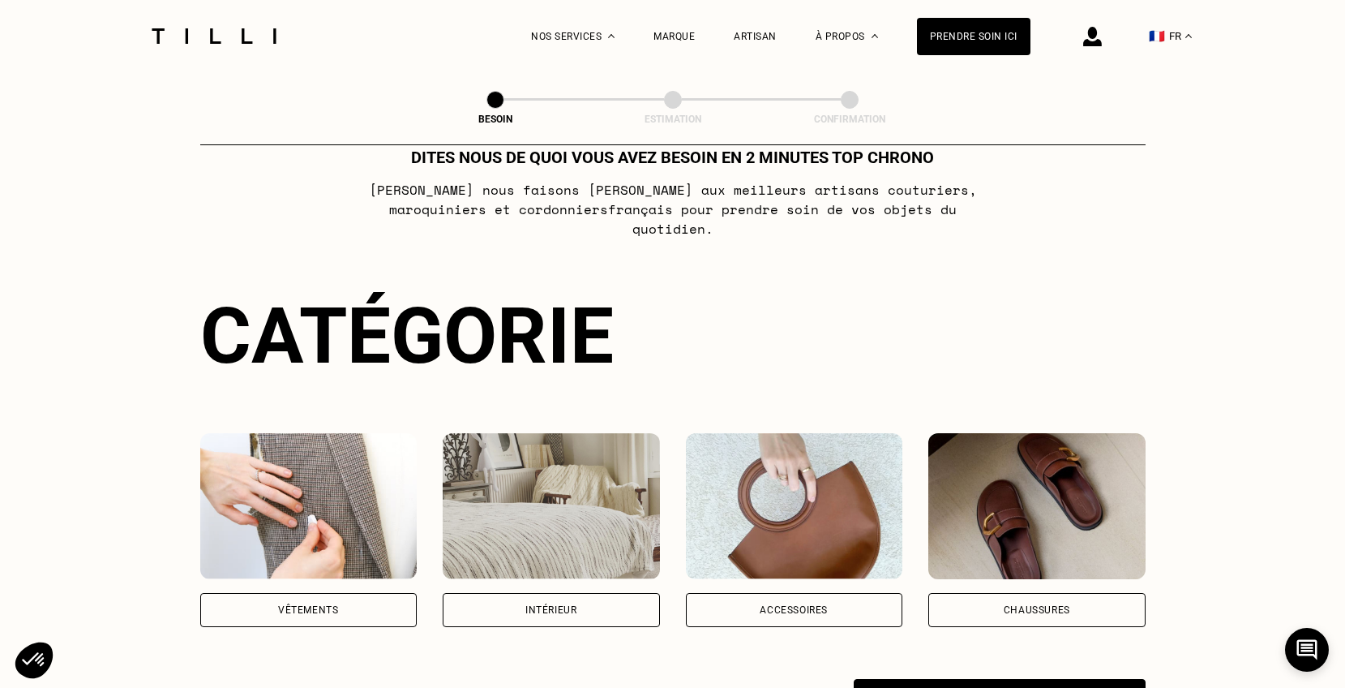
scroll to position [49, 0]
select select "FR"
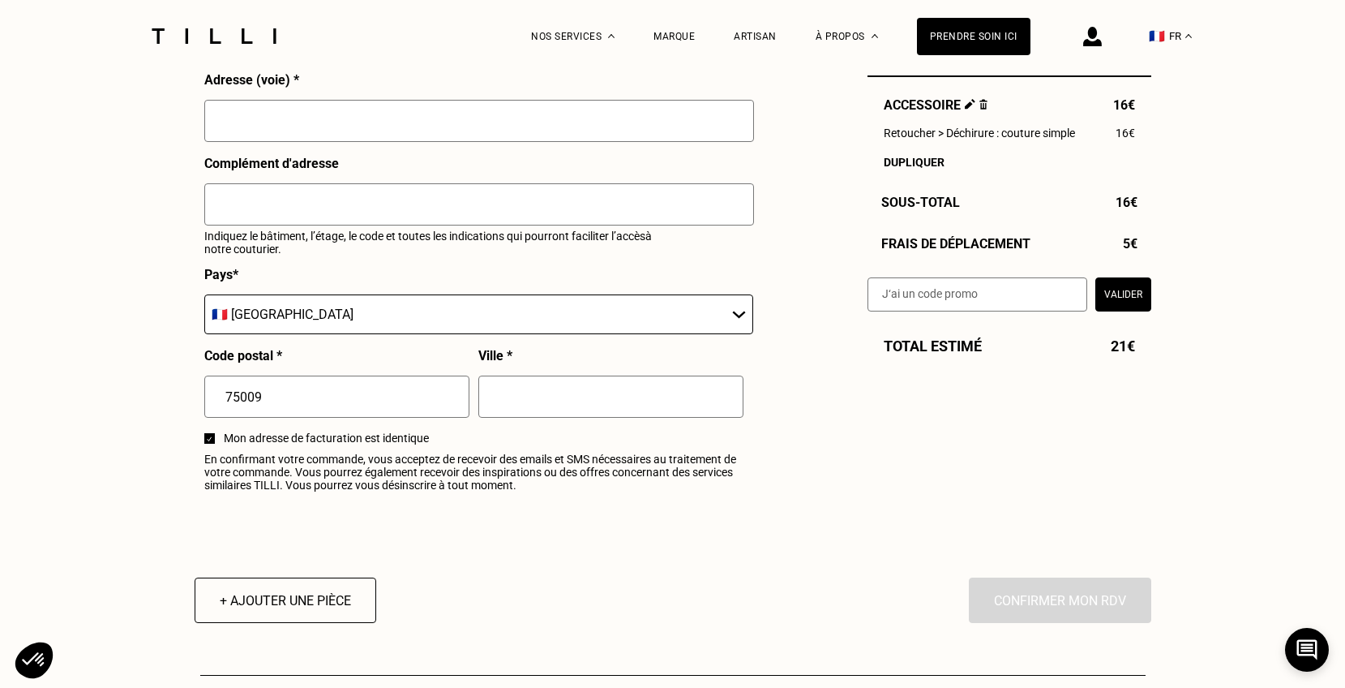
scroll to position [1868, 0]
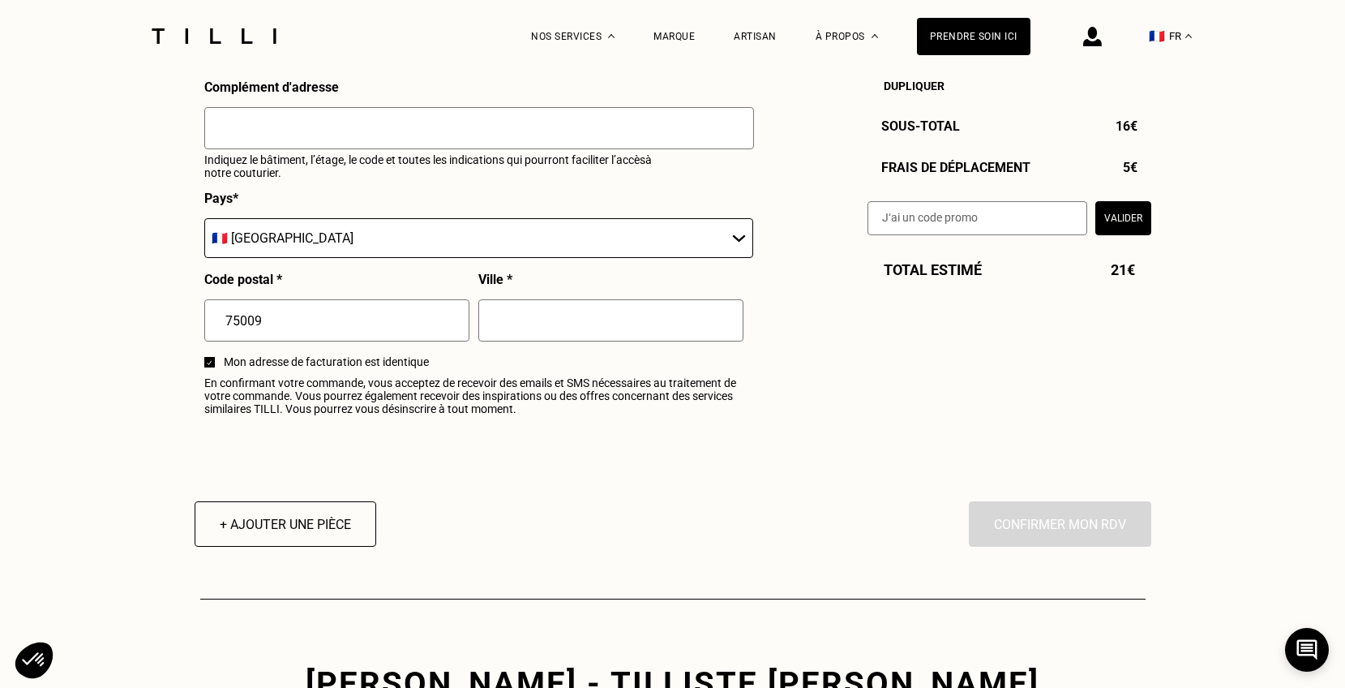
click at [536, 319] on input "text" at bounding box center [610, 320] width 265 height 42
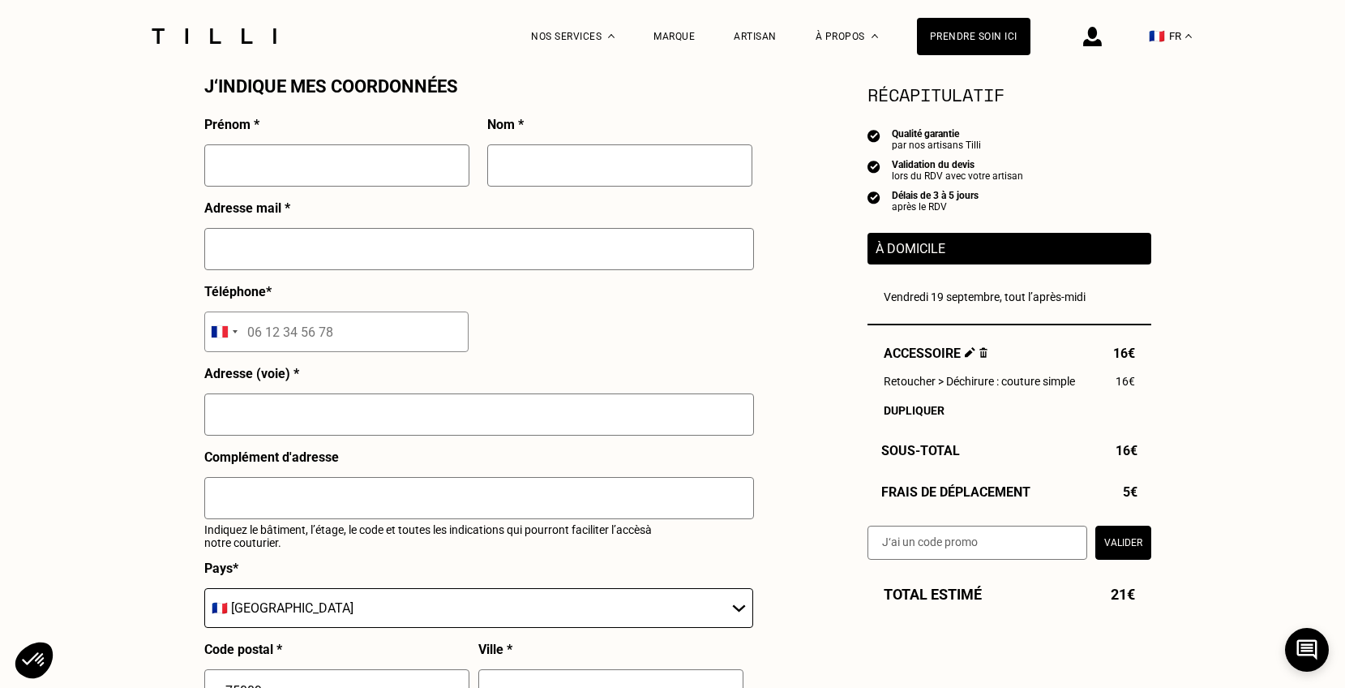
scroll to position [1414, 0]
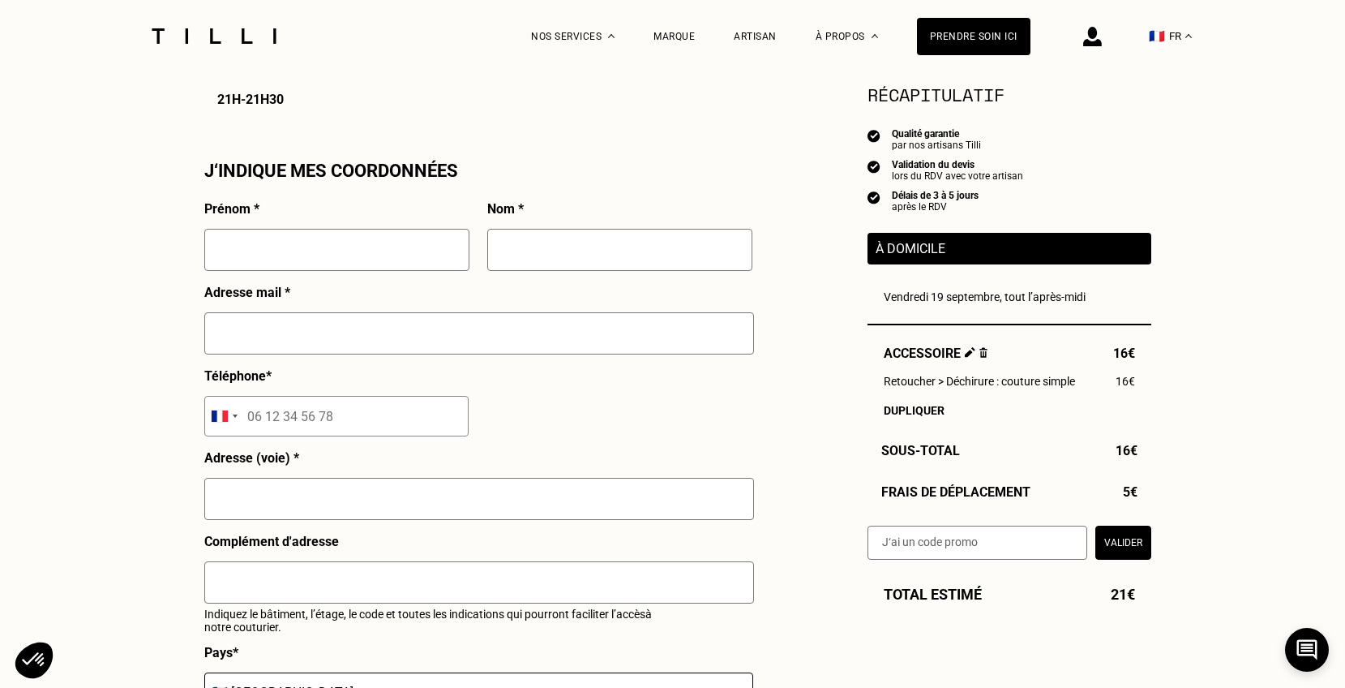
click at [424, 248] on input "text" at bounding box center [336, 250] width 265 height 42
type input "[PERSON_NAME]"
click at [609, 240] on input "text" at bounding box center [619, 250] width 265 height 42
type input "Mostecak"
click at [521, 316] on div "Adresse mail *" at bounding box center [479, 327] width 550 height 84
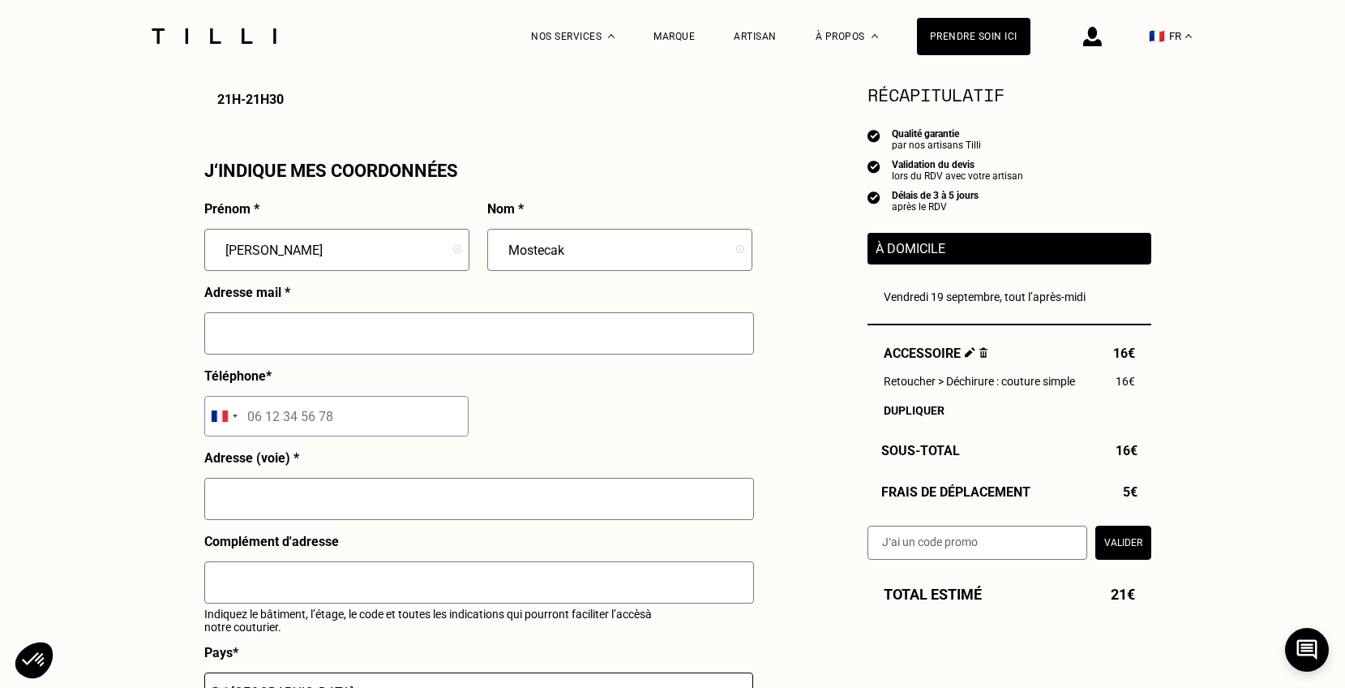
click at [509, 337] on input "text" at bounding box center [479, 333] width 550 height 42
type input "[PERSON_NAME][EMAIL_ADDRESS][DOMAIN_NAME]"
click at [418, 427] on input "tel" at bounding box center [336, 416] width 264 height 41
type input "33689453150"
click at [393, 495] on input "text" at bounding box center [479, 499] width 550 height 42
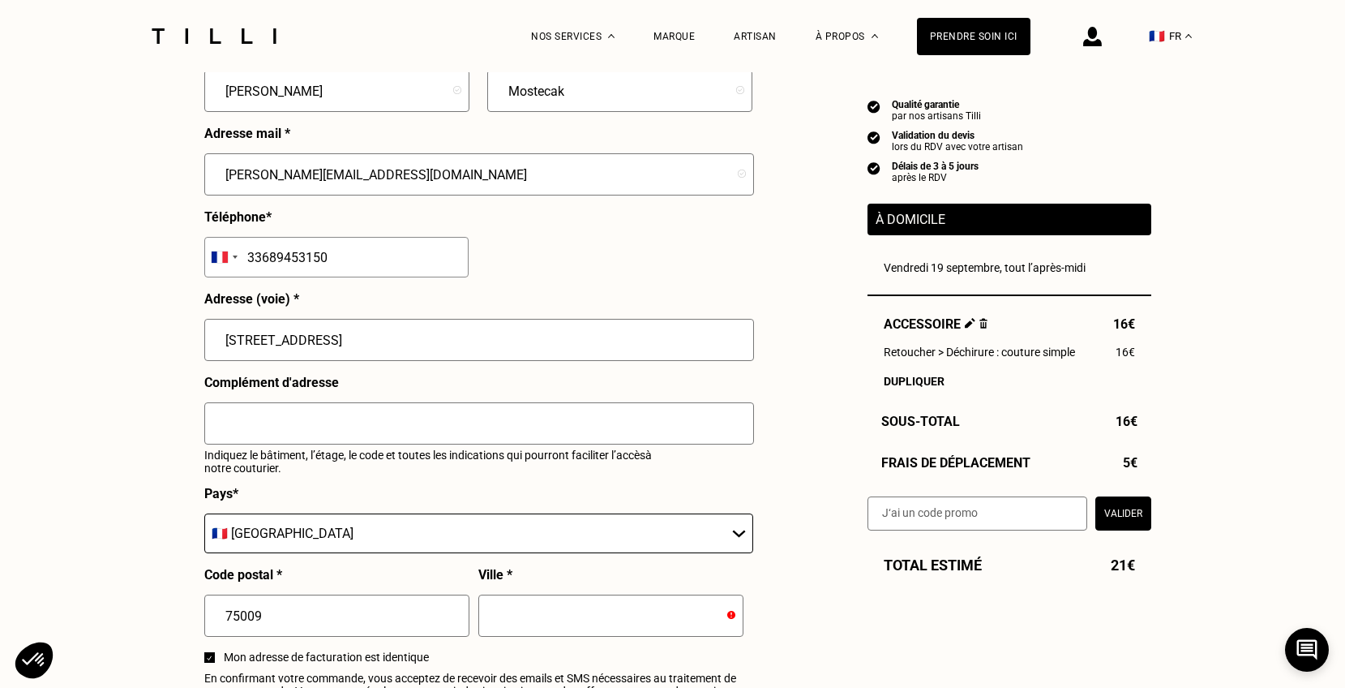
scroll to position [1663, 0]
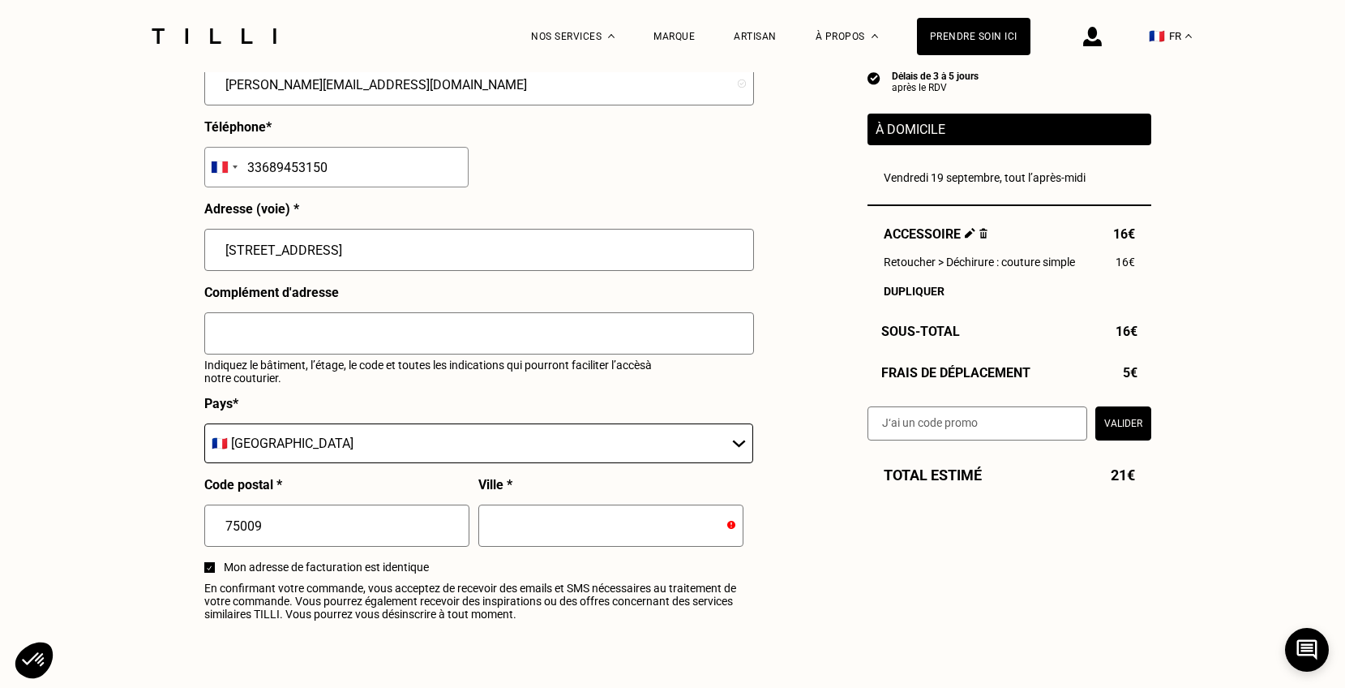
type input "[STREET_ADDRESS]"
click at [513, 531] on input "text" at bounding box center [610, 525] width 265 height 42
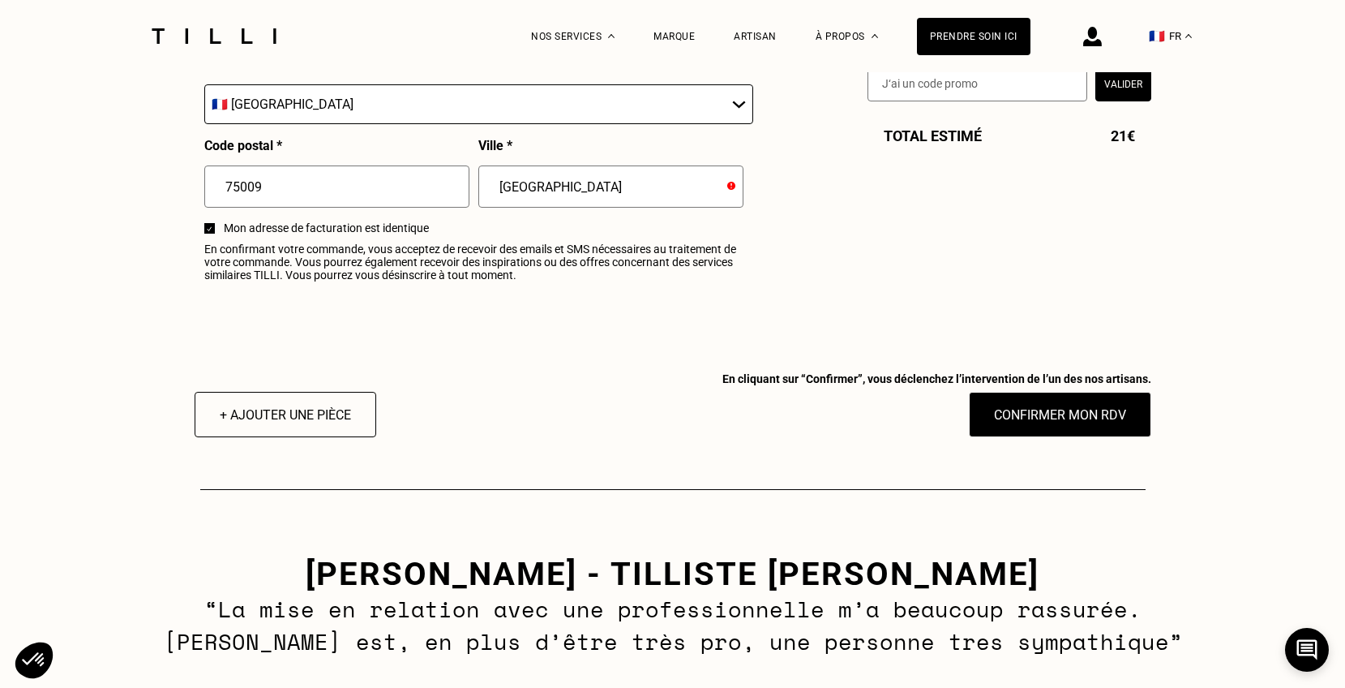
scroll to position [2030, 0]
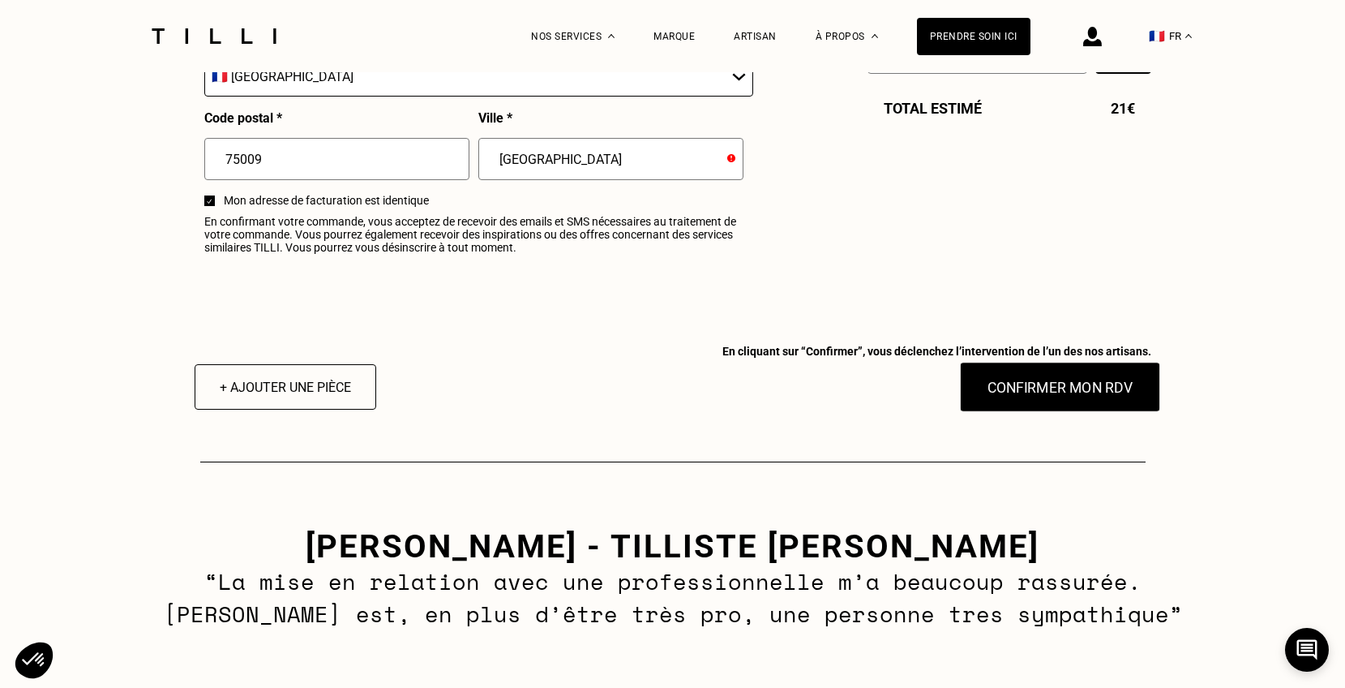
type input "[GEOGRAPHIC_DATA]"
click at [1044, 379] on button "Confirmer mon RDV" at bounding box center [1059, 387] width 201 height 50
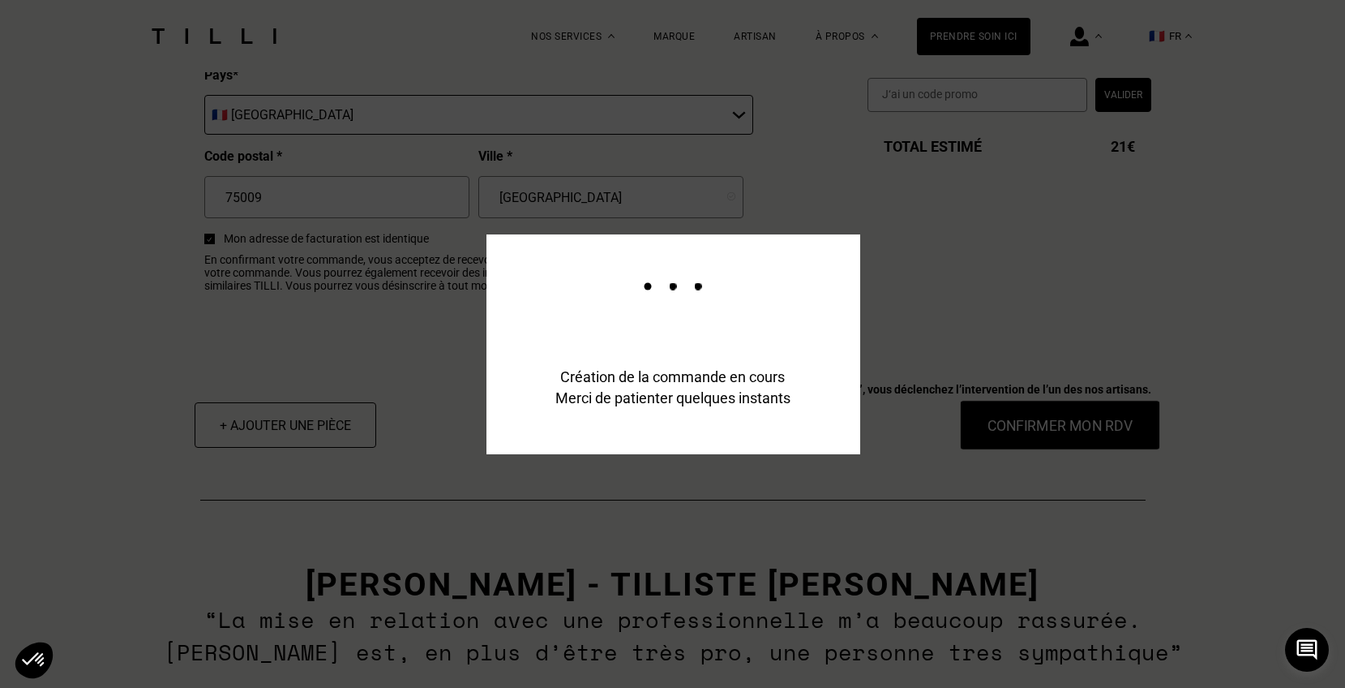
scroll to position [0, 0]
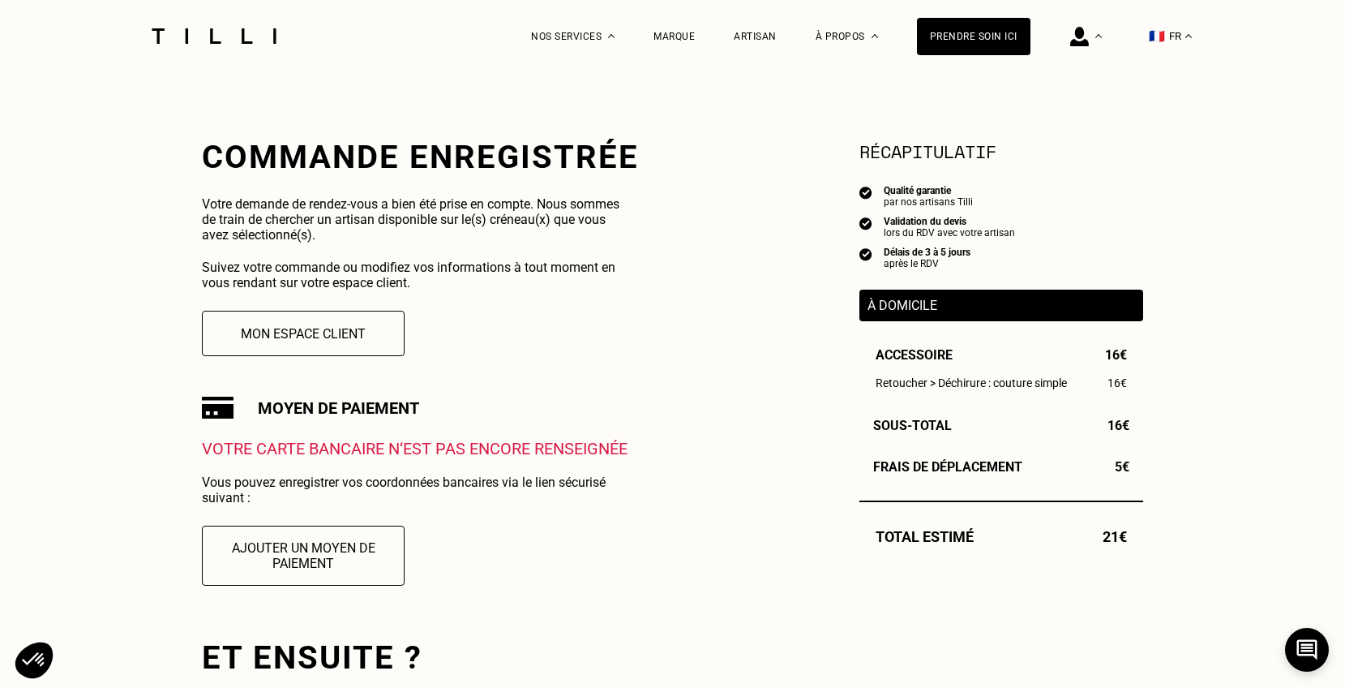
scroll to position [259, 0]
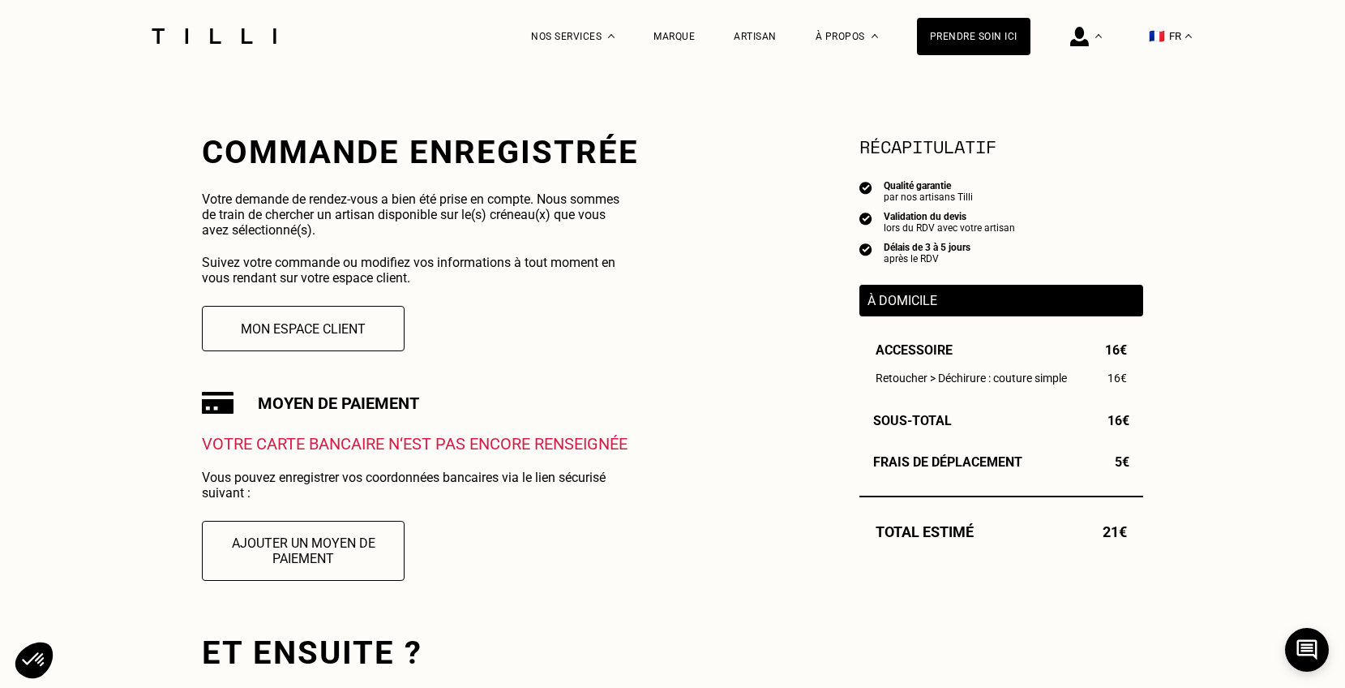
drag, startPoint x: 337, startPoint y: 548, endPoint x: 507, endPoint y: 448, distance: 197.1
click at [507, 448] on div "Votre carte bancaire n‘est pas encore renseignée Vous pouvez enregistrer vos co…" at bounding box center [420, 517] width 437 height 167
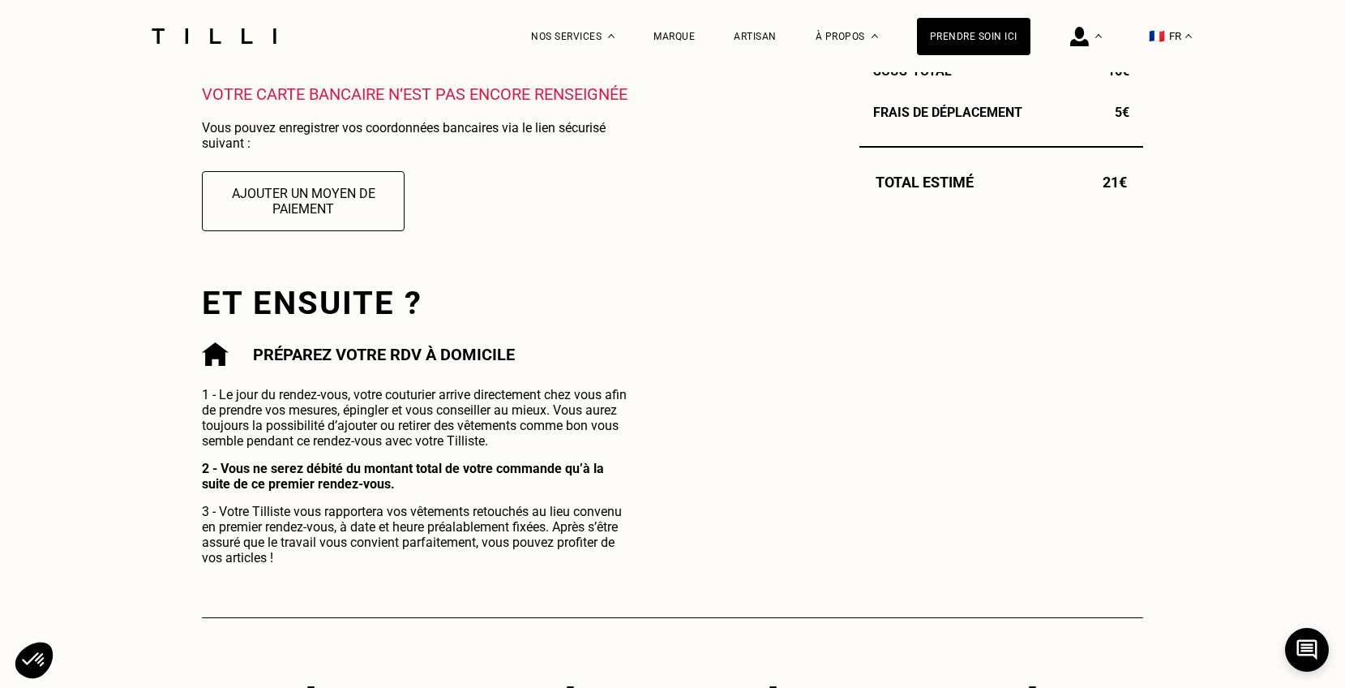
scroll to position [632, 0]
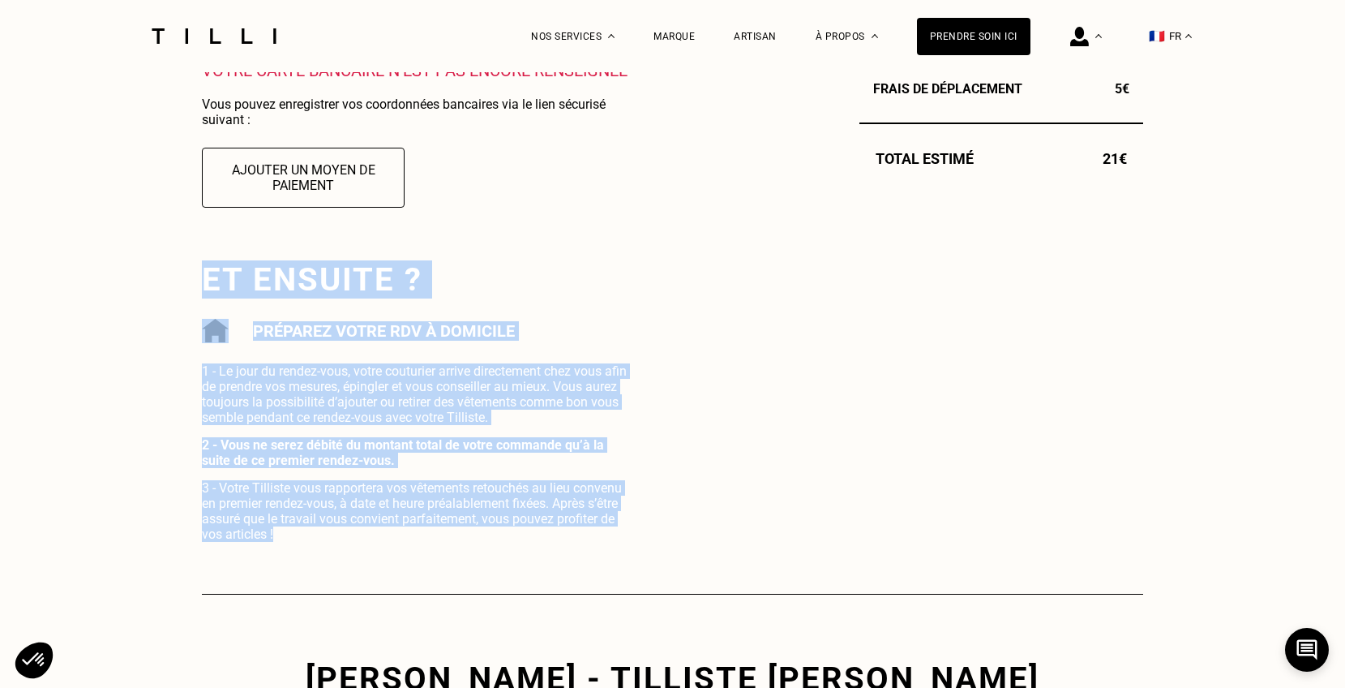
drag, startPoint x: 306, startPoint y: 540, endPoint x: 197, endPoint y: 256, distance: 303.9
click at [197, 256] on div "La Méthode Retoucherie Maroquinerie Broderie Cordonnerie Nos prix Nos services …" at bounding box center [672, 361] width 1345 height 1986
copy div "Et ensuite ? Préparez votre rdv à domicile 1 - Le jour du rendez-vous, votre co…"
click at [581, 238] on div "Commande enregistrée Votre demande de rendez-vous a bien été prise en compte. N…" at bounding box center [420, 151] width 437 height 782
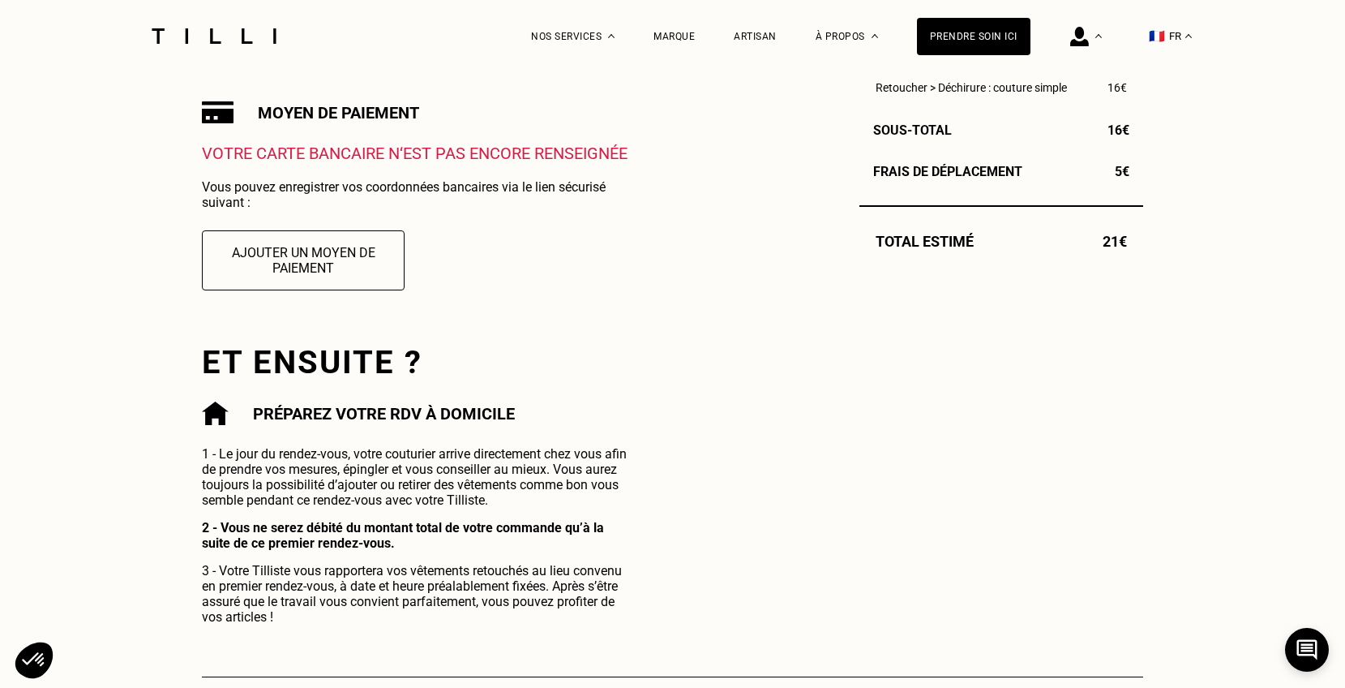
scroll to position [491, 0]
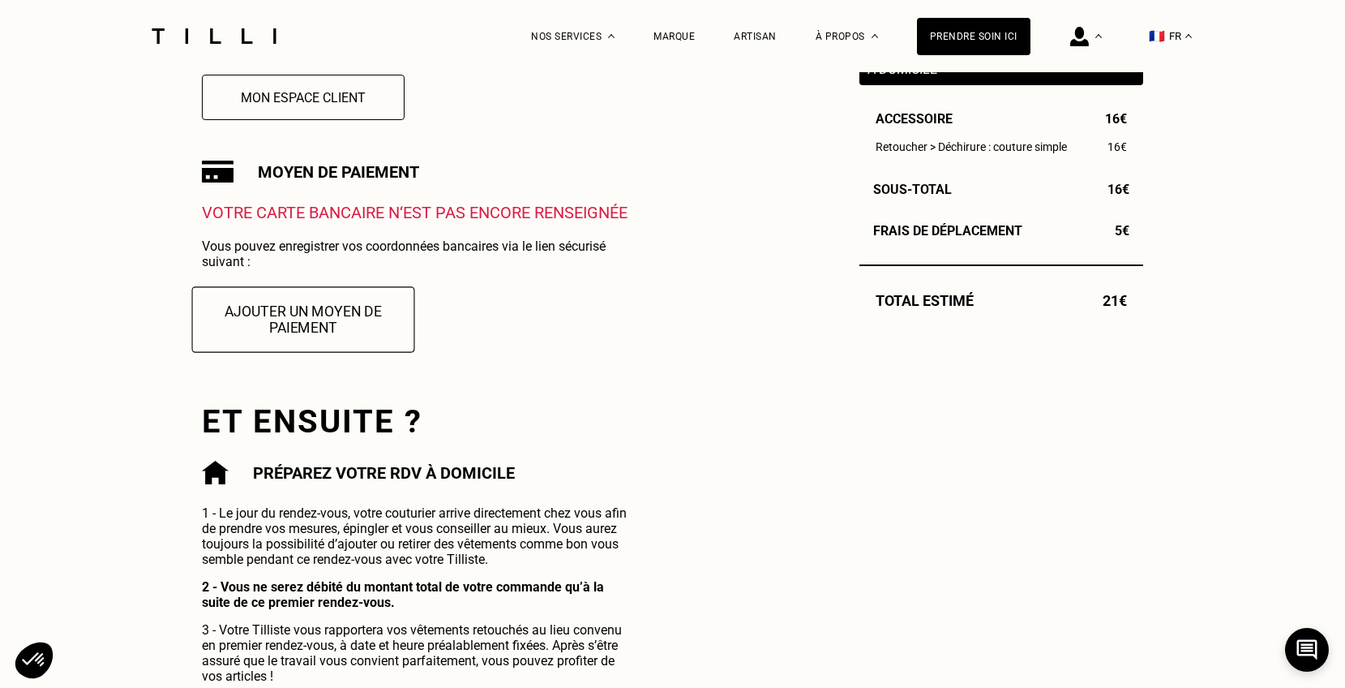
click at [384, 315] on button "Ajouter un moyen de paiement" at bounding box center [303, 319] width 223 height 66
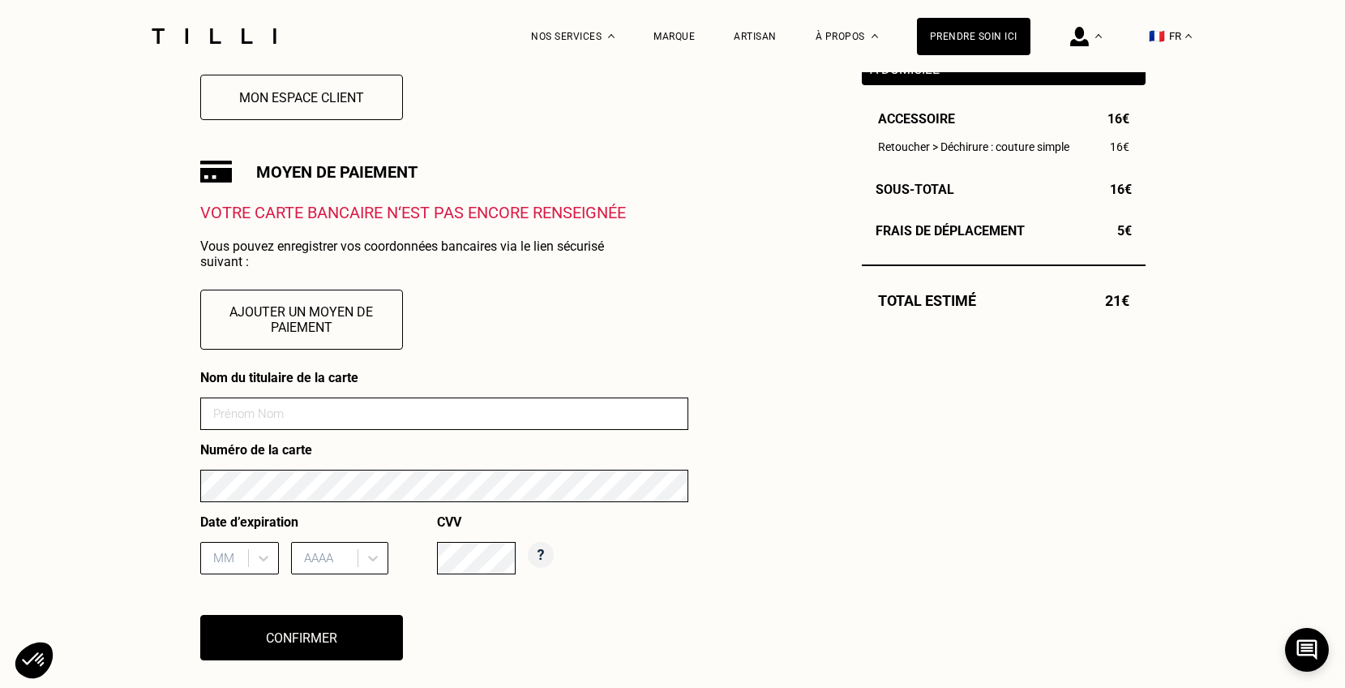
click at [386, 419] on input at bounding box center [444, 413] width 488 height 32
type input "[PERSON_NAME]"
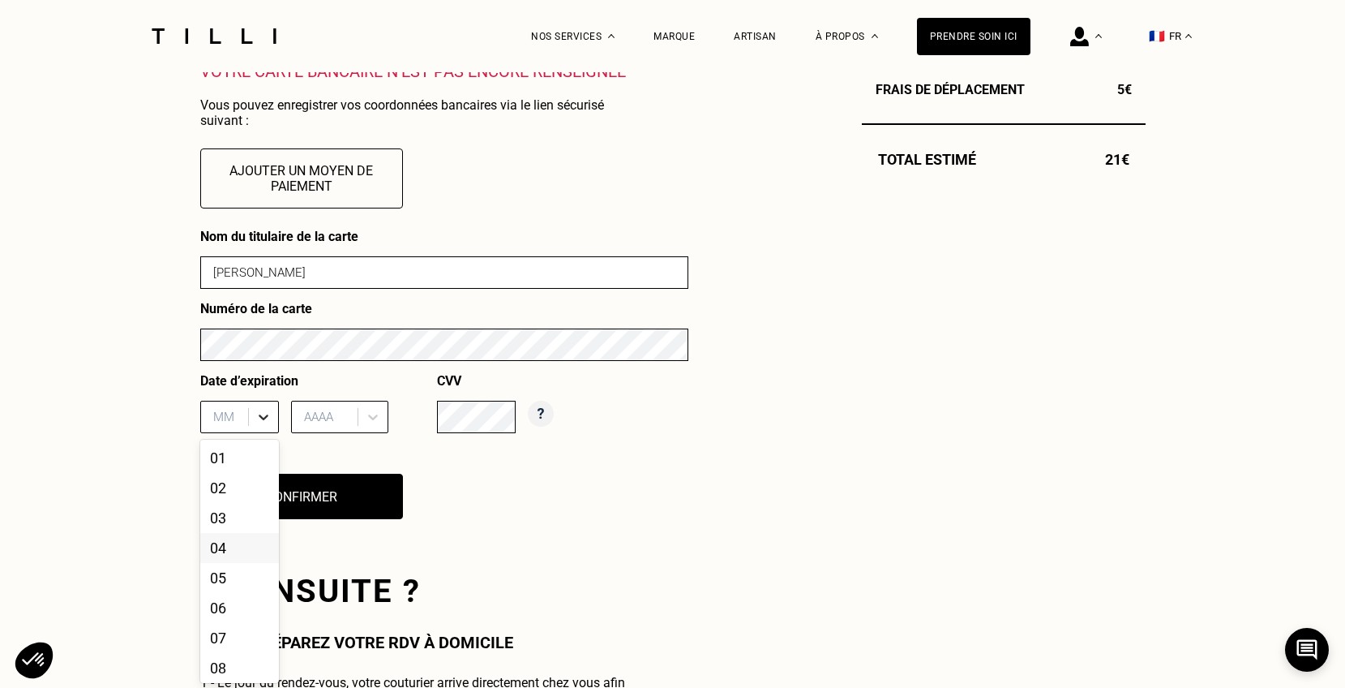
click at [271, 433] on div "04, 4 of 12. 12 results available. Use Up and Down to choose options, press Ent…" at bounding box center [239, 417] width 79 height 32
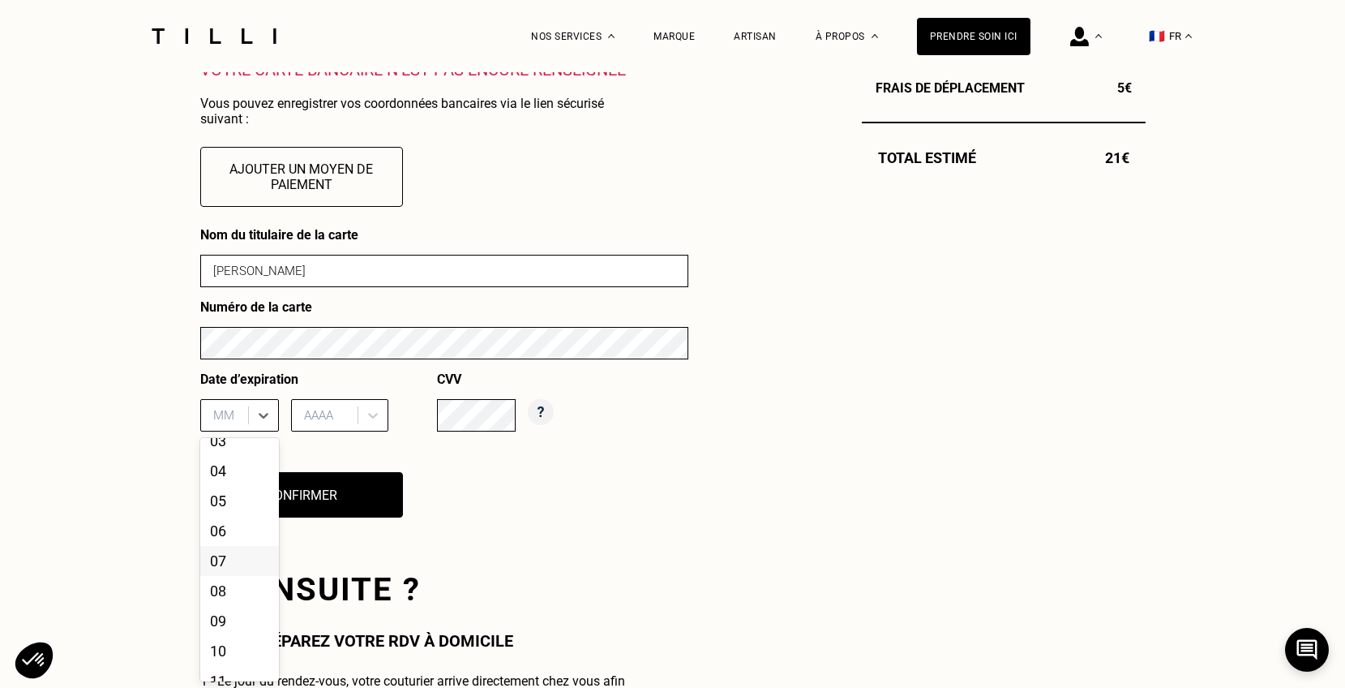
scroll to position [123, 0]
click at [226, 607] on div "10" at bounding box center [239, 603] width 79 height 30
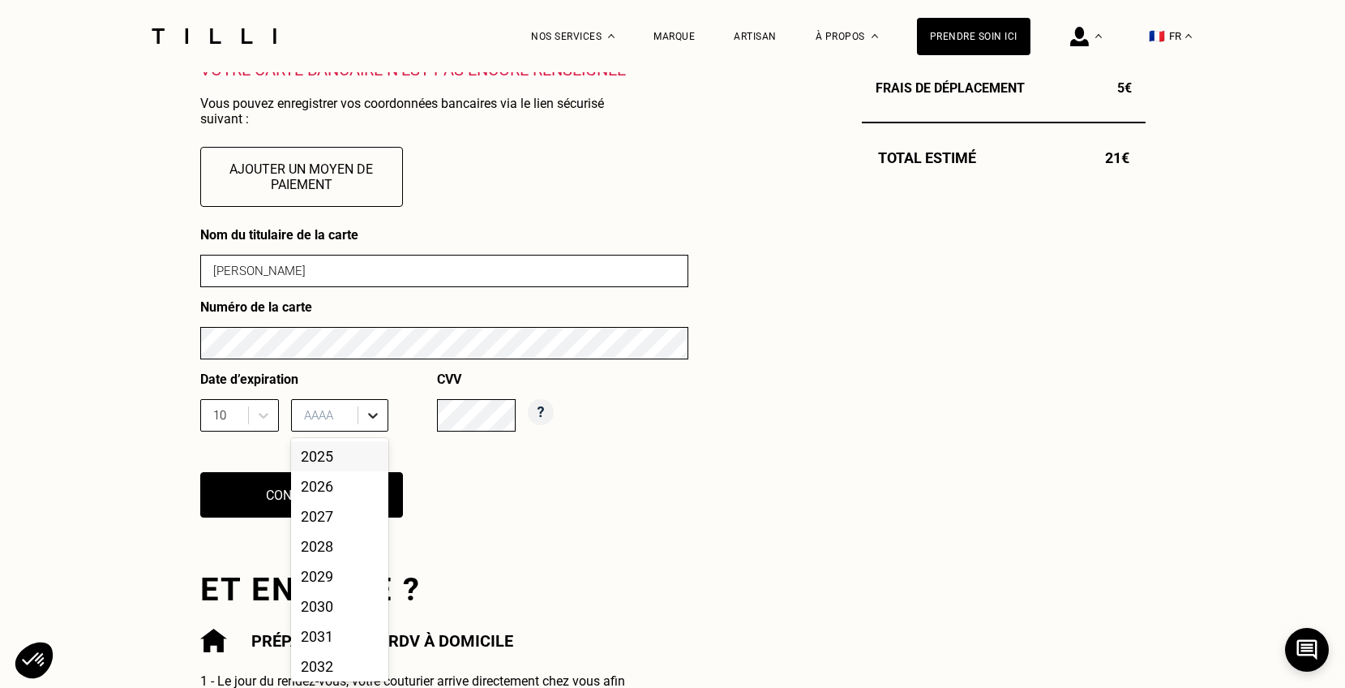
click at [374, 422] on icon at bounding box center [373, 415] width 16 height 16
click at [341, 464] on div "2025" at bounding box center [339, 456] width 97 height 30
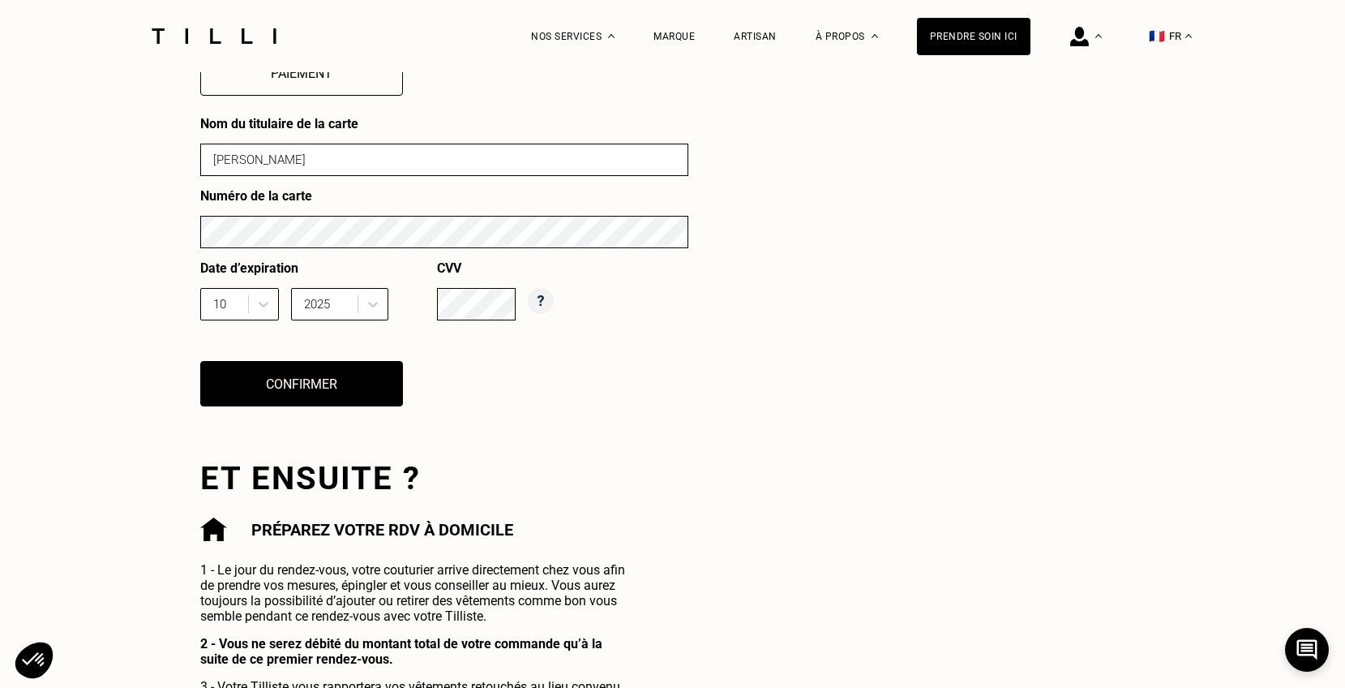
scroll to position [843, 0]
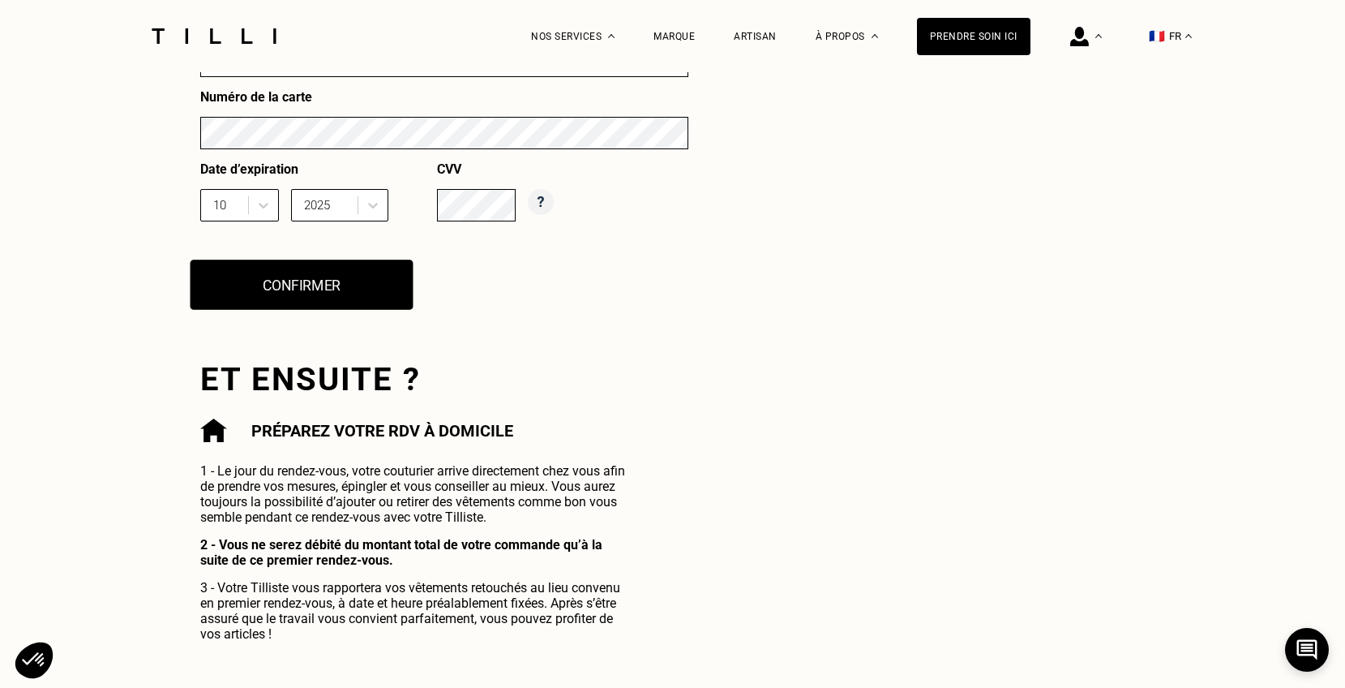
click at [361, 279] on button "Confirmer" at bounding box center [301, 284] width 223 height 50
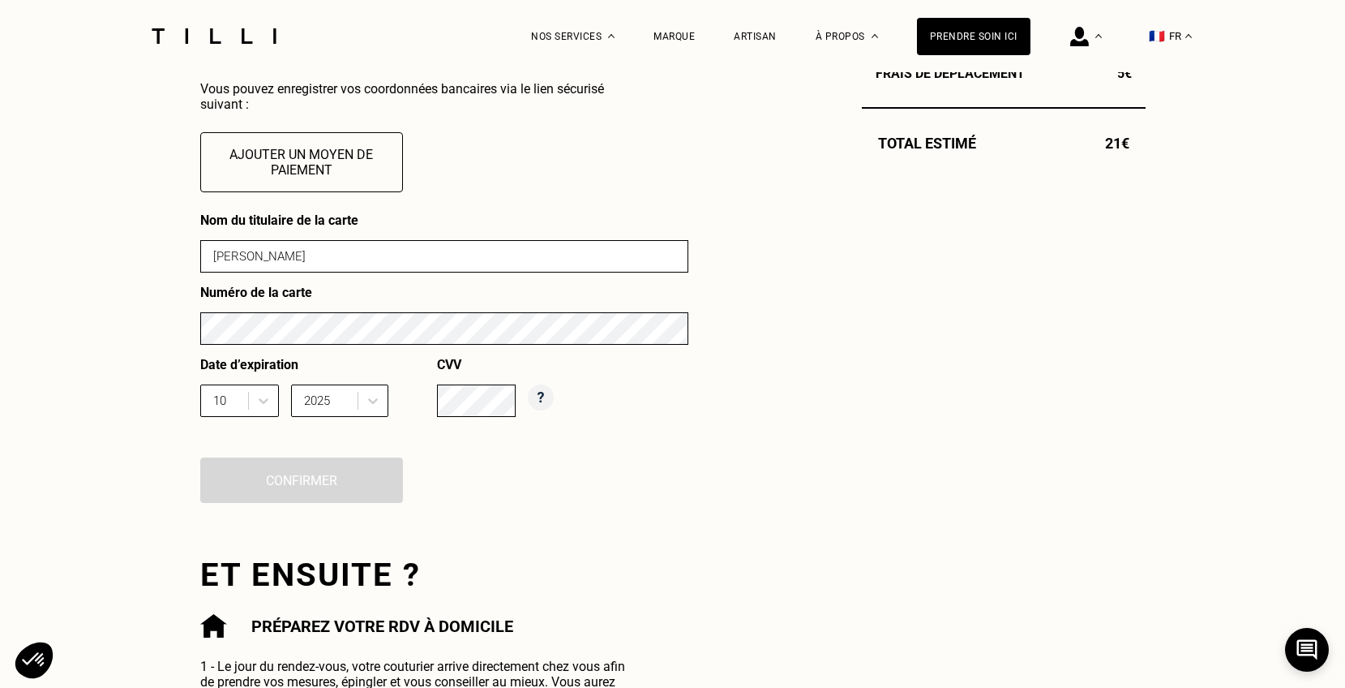
scroll to position [649, 0]
